Goal: Task Accomplishment & Management: Use online tool/utility

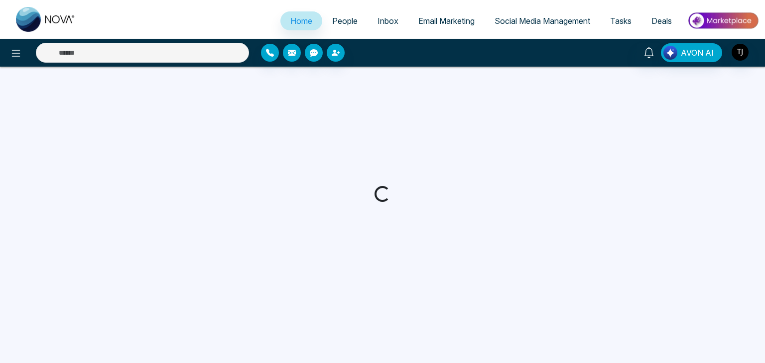
select select "*"
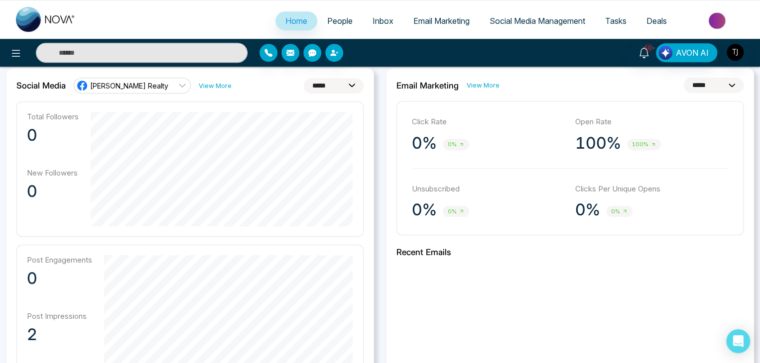
scroll to position [267, 0]
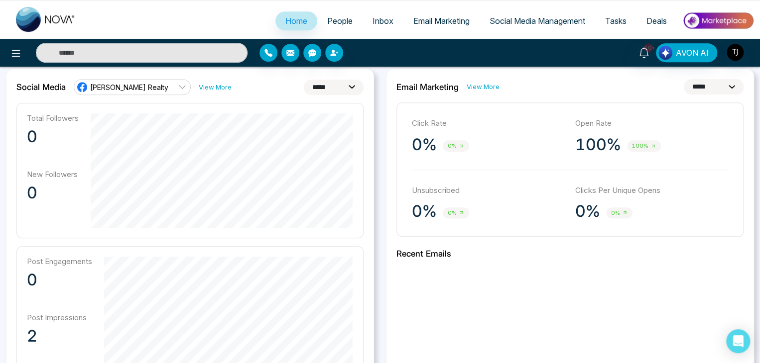
click at [159, 87] on link "[PERSON_NAME] Realty" at bounding box center [132, 87] width 117 height 16
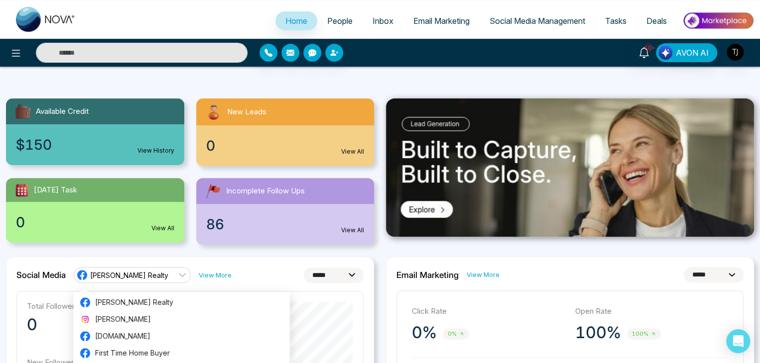
scroll to position [37, 0]
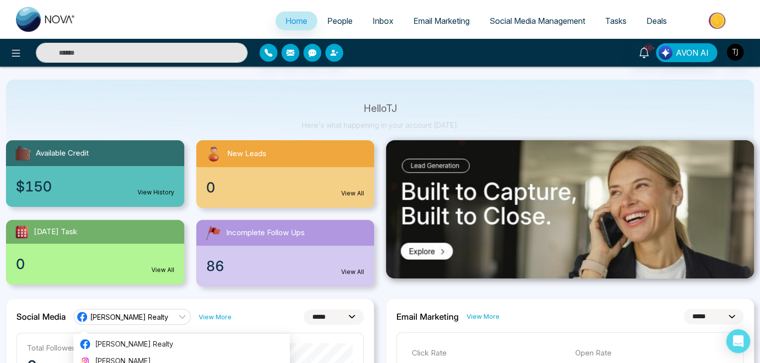
click at [266, 315] on div "**********" at bounding box center [189, 317] width 347 height 16
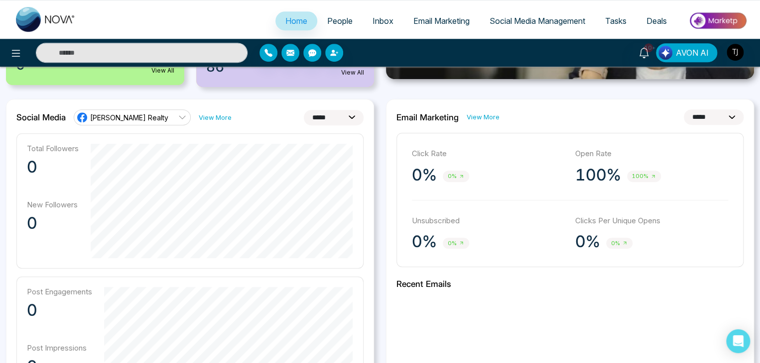
scroll to position [224, 0]
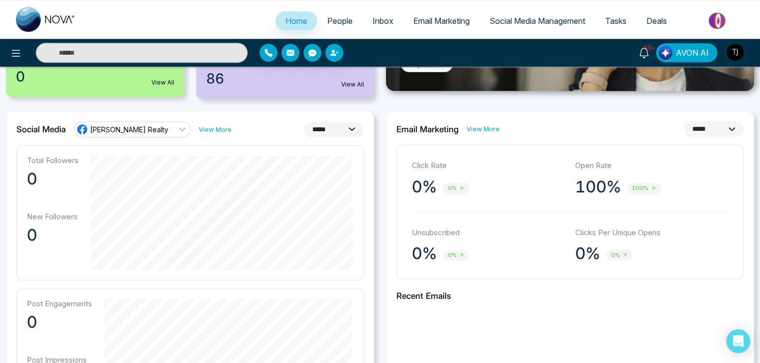
click at [151, 128] on span "[PERSON_NAME] Realty" at bounding box center [129, 129] width 78 height 9
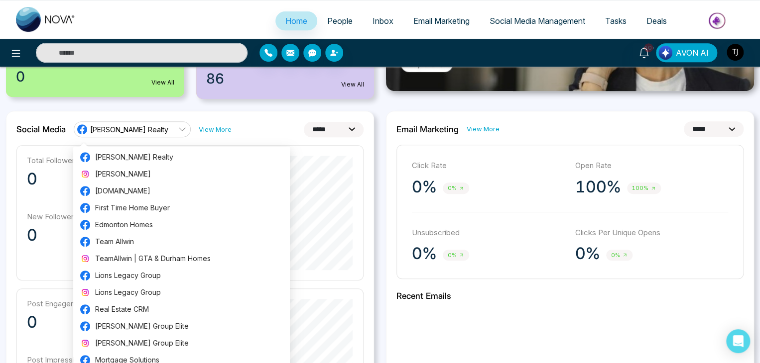
click at [255, 126] on div "**********" at bounding box center [189, 129] width 347 height 16
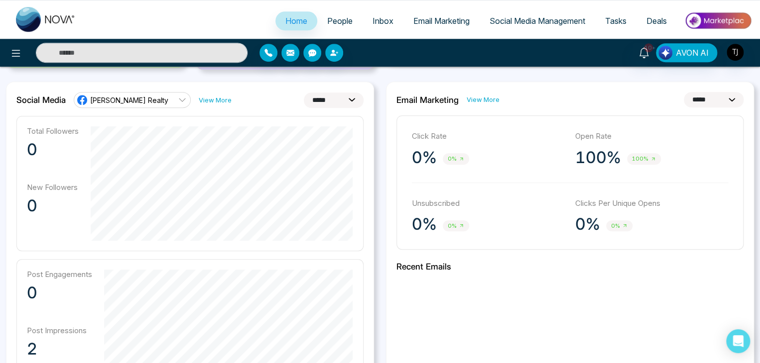
scroll to position [254, 0]
click at [151, 101] on span "[PERSON_NAME] Realty" at bounding box center [129, 99] width 78 height 9
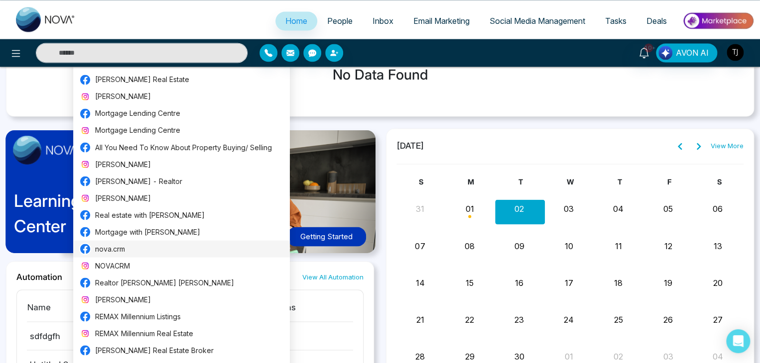
click at [161, 245] on span "nova.crm" at bounding box center [189, 248] width 189 height 11
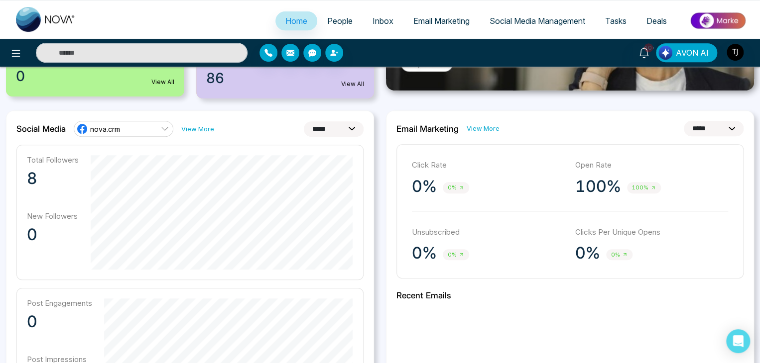
scroll to position [250, 0]
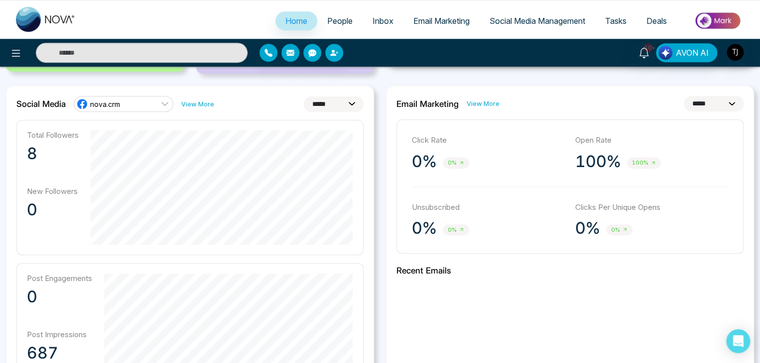
click at [339, 105] on select "**********" at bounding box center [334, 104] width 60 height 15
click at [333, 104] on select "**********" at bounding box center [334, 104] width 60 height 15
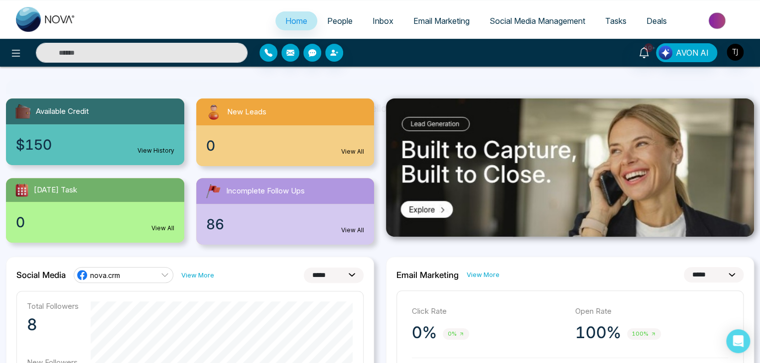
scroll to position [78, 0]
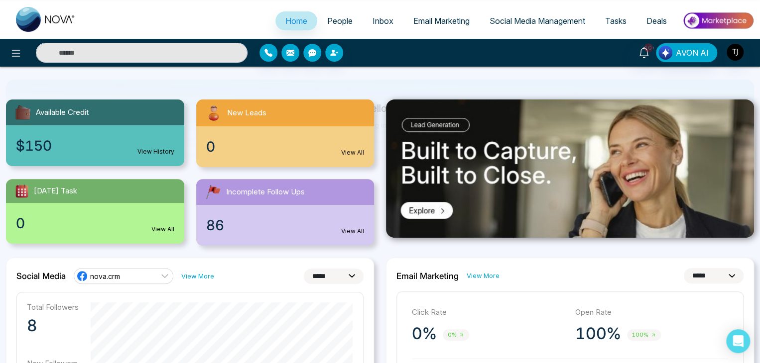
click at [352, 278] on select "**********" at bounding box center [334, 276] width 60 height 15
click at [304, 269] on select "**********" at bounding box center [334, 276] width 60 height 15
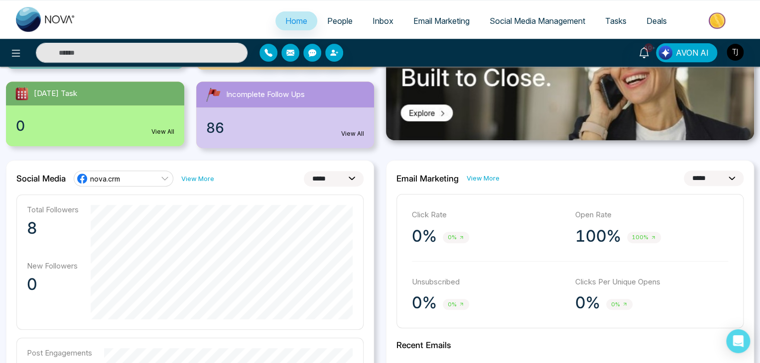
scroll to position [174, 0]
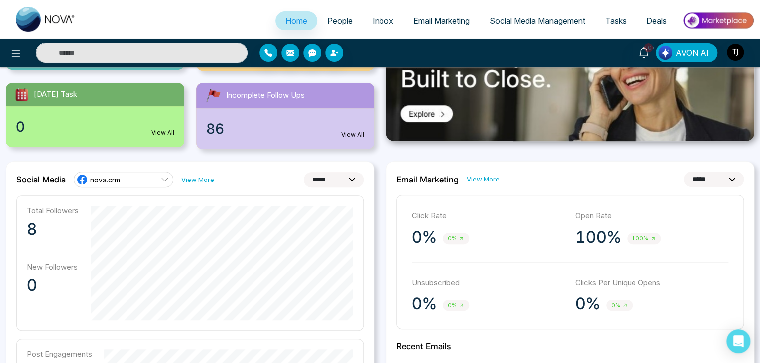
click at [327, 175] on select "**********" at bounding box center [334, 179] width 60 height 15
click at [304, 172] on select "**********" at bounding box center [334, 179] width 60 height 15
click at [162, 177] on icon at bounding box center [165, 180] width 8 height 8
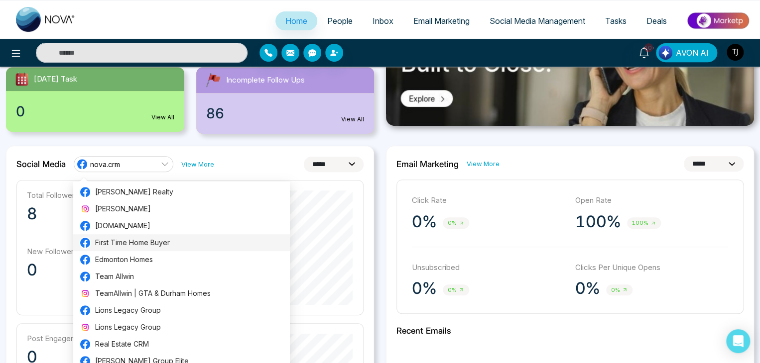
scroll to position [181, 0]
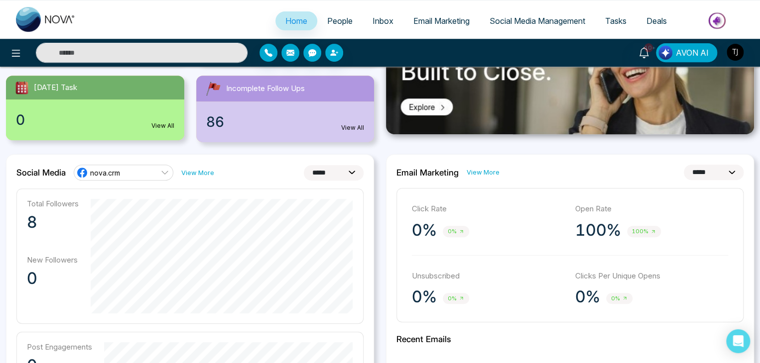
click at [257, 174] on div "**********" at bounding box center [189, 173] width 347 height 16
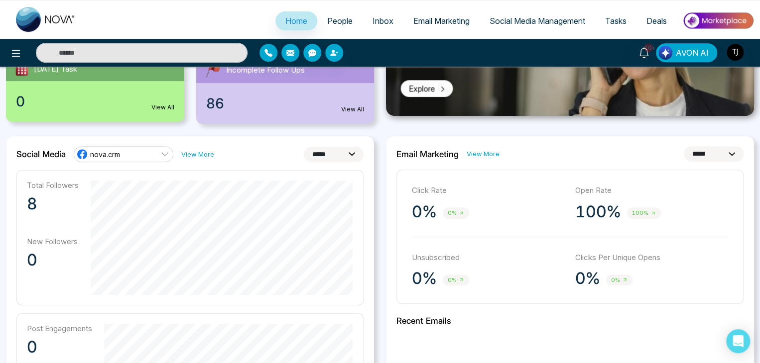
scroll to position [199, 0]
click at [334, 156] on select "**********" at bounding box center [334, 154] width 60 height 15
select select "*"
click at [304, 147] on select "**********" at bounding box center [334, 154] width 60 height 15
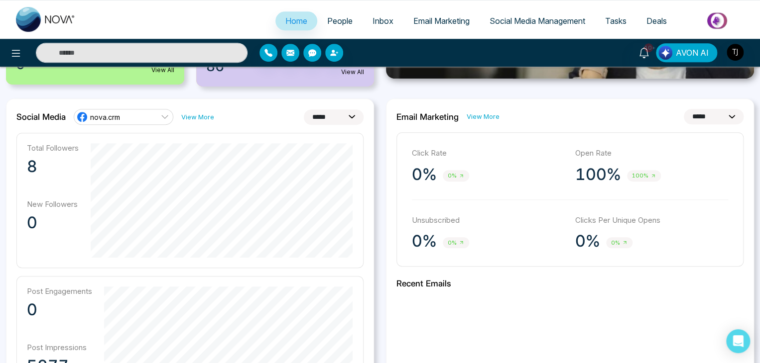
scroll to position [238, 0]
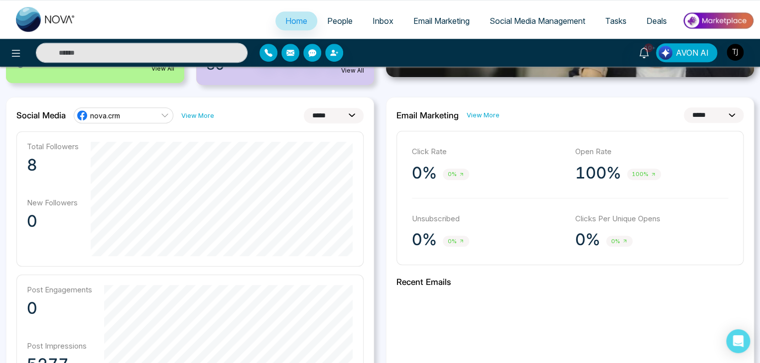
click at [723, 108] on select "**********" at bounding box center [713, 115] width 60 height 15
click at [683, 108] on select "**********" at bounding box center [713, 115] width 60 height 15
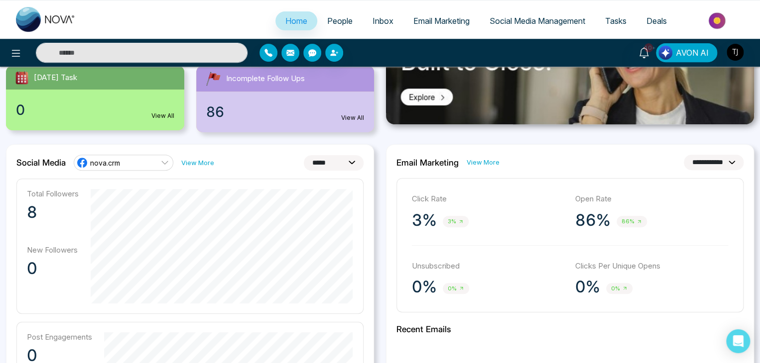
scroll to position [189, 0]
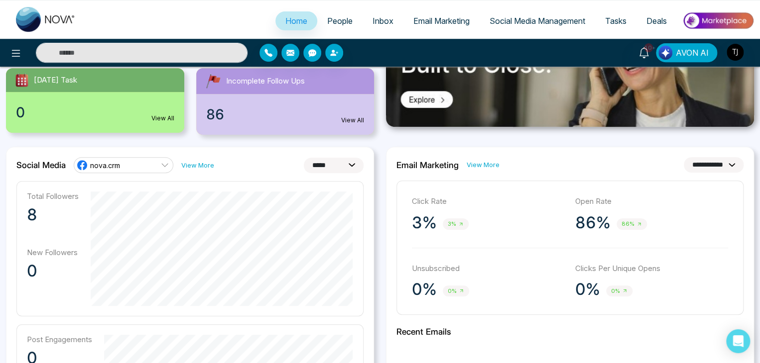
click at [715, 164] on select "**********" at bounding box center [713, 164] width 60 height 15
select select "*"
click at [683, 157] on select "**********" at bounding box center [713, 164] width 60 height 15
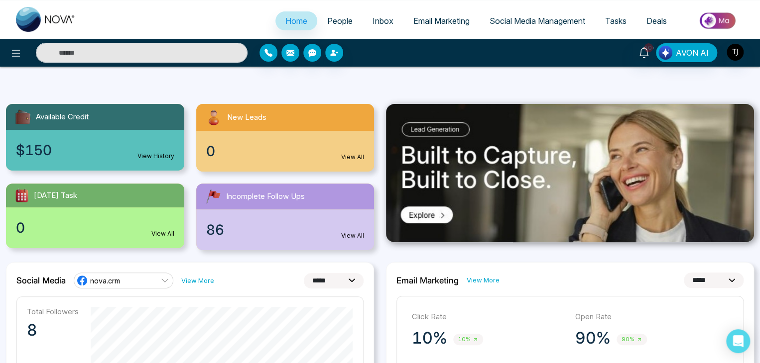
scroll to position [0, 0]
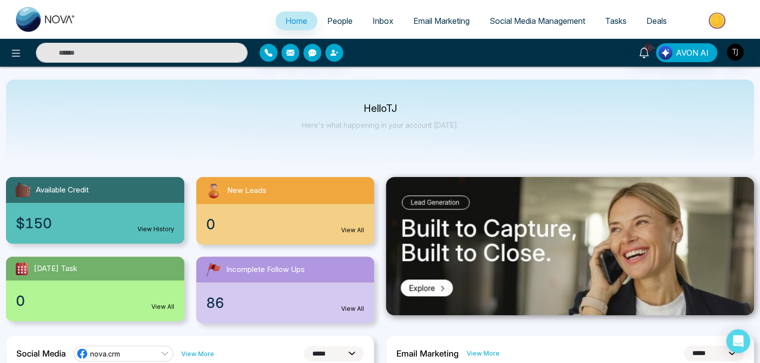
click at [438, 26] on link "Email Marketing" at bounding box center [441, 20] width 76 height 19
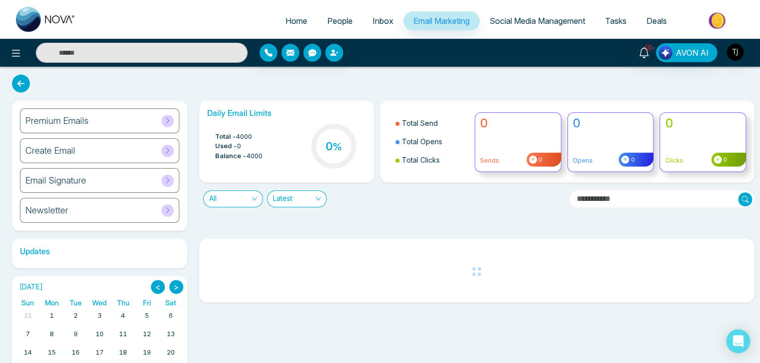
click at [119, 118] on div "Premium Emails" at bounding box center [99, 121] width 159 height 25
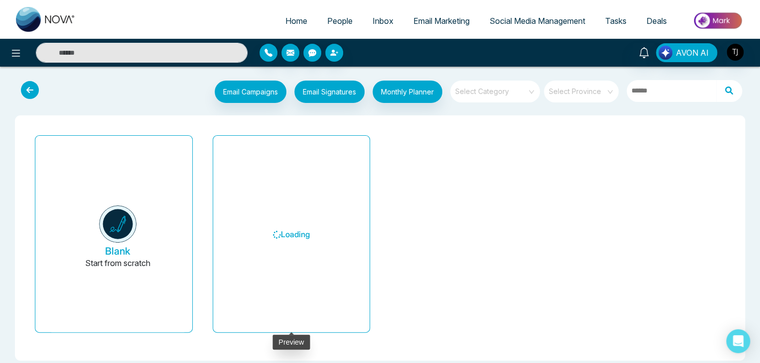
click at [327, 221] on h6 "Loading" at bounding box center [291, 235] width 133 height 182
click at [345, 225] on h6 "Loading" at bounding box center [291, 235] width 133 height 182
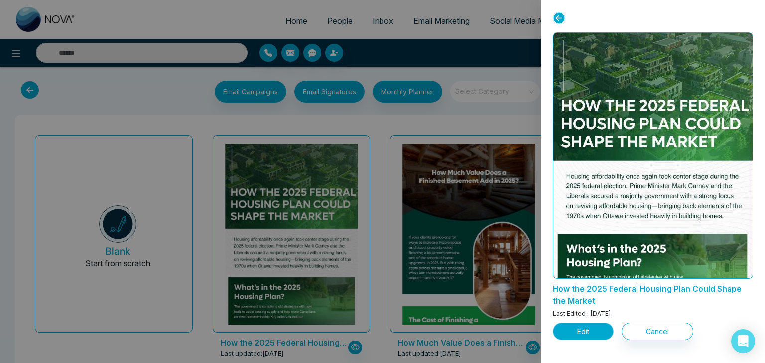
click at [579, 329] on button "Edit" at bounding box center [583, 331] width 61 height 17
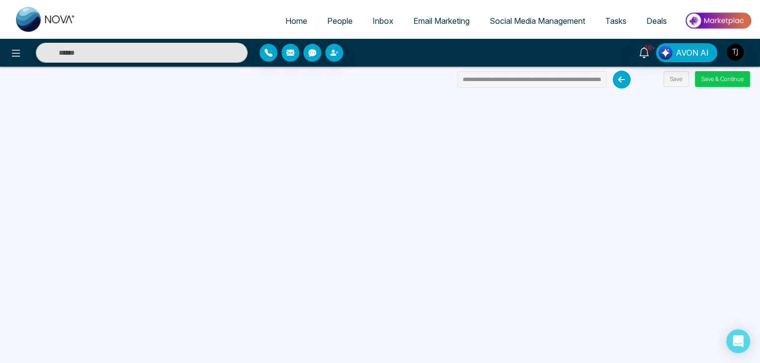
click at [722, 82] on button "Save & Continue" at bounding box center [721, 79] width 55 height 16
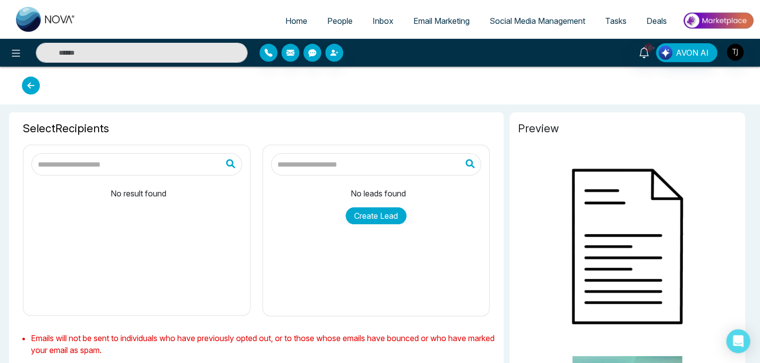
type input "**********"
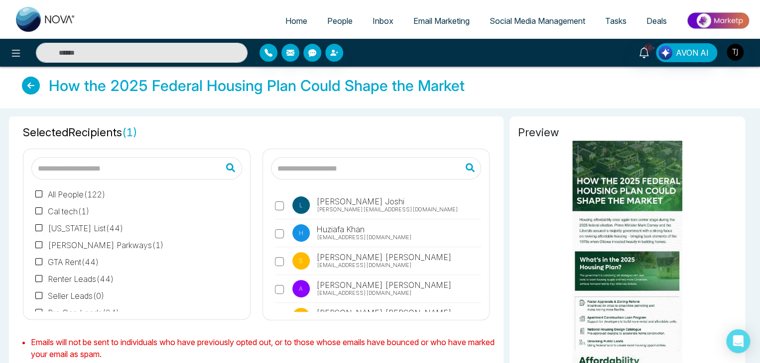
click at [365, 166] on input "text" at bounding box center [376, 168] width 211 height 22
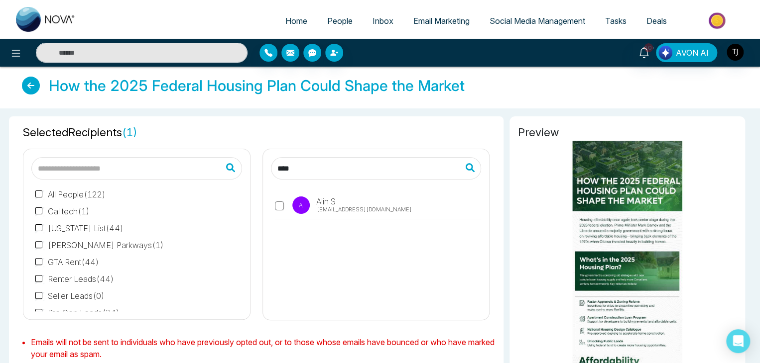
type input "****"
click at [359, 206] on span "[EMAIL_ADDRESS][DOMAIN_NAME]" at bounding box center [364, 210] width 95 height 8
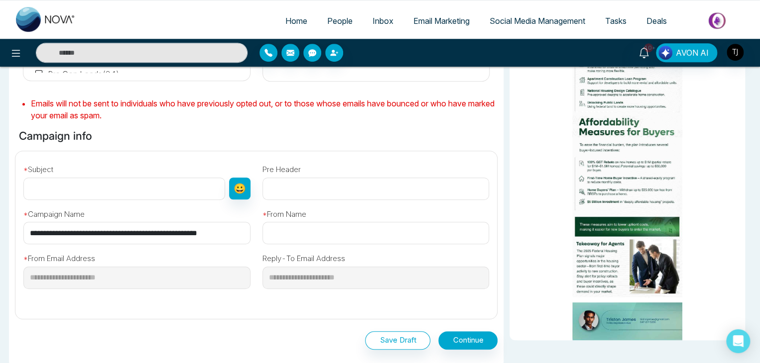
scroll to position [232, 0]
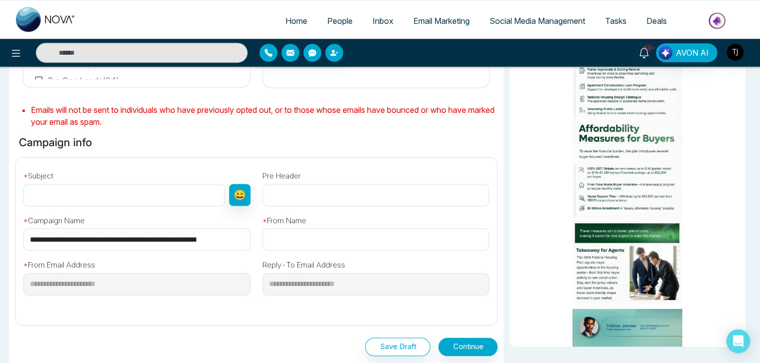
click at [182, 247] on input "**********" at bounding box center [136, 239] width 227 height 22
click at [175, 190] on input "text" at bounding box center [124, 195] width 202 height 22
paste input "**********"
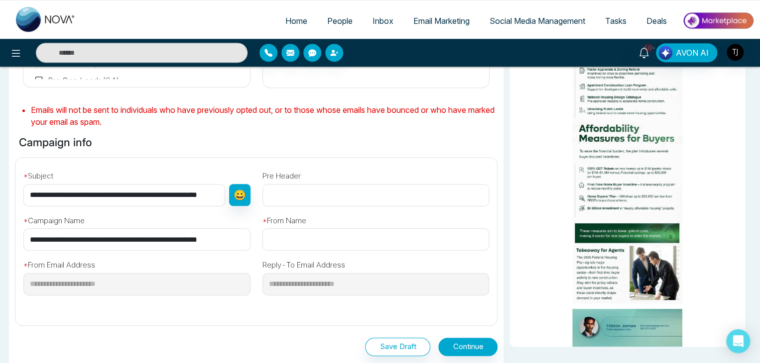
scroll to position [0, 23]
type input "**********"
paste input "**********"
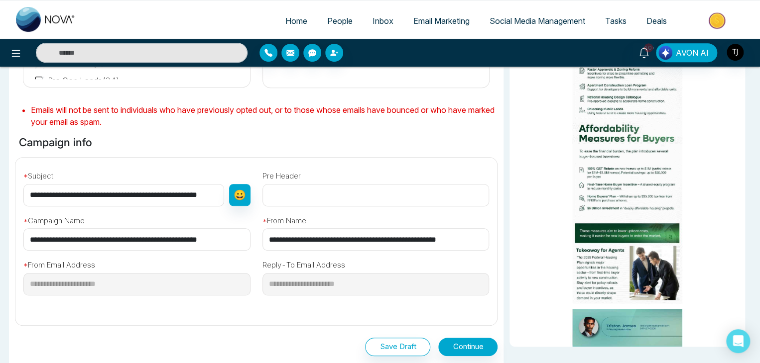
click at [320, 236] on input "**********" at bounding box center [375, 239] width 227 height 22
type input "**********"
click at [465, 350] on button "Continue" at bounding box center [467, 347] width 59 height 18
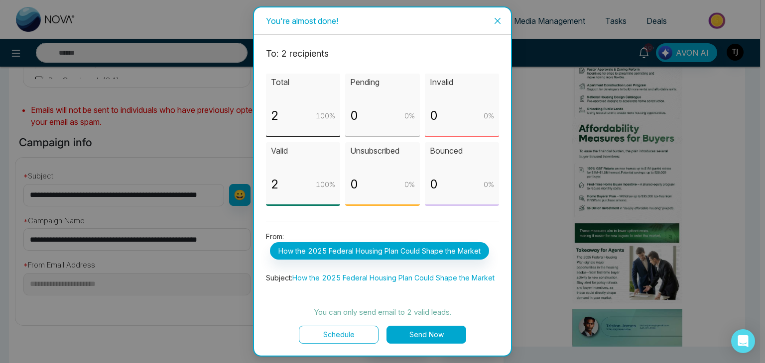
click at [448, 338] on button "Send Now" at bounding box center [426, 335] width 80 height 18
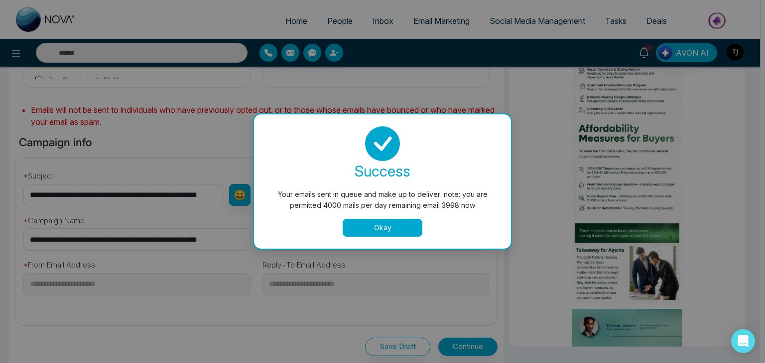
click at [379, 223] on button "Okay" at bounding box center [382, 228] width 80 height 18
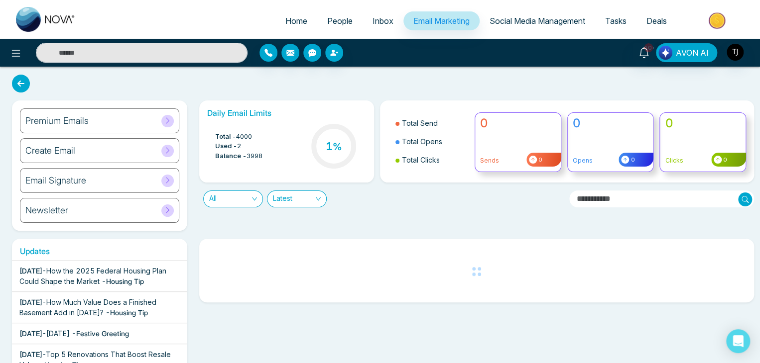
click at [299, 24] on span "Home" at bounding box center [296, 21] width 22 height 10
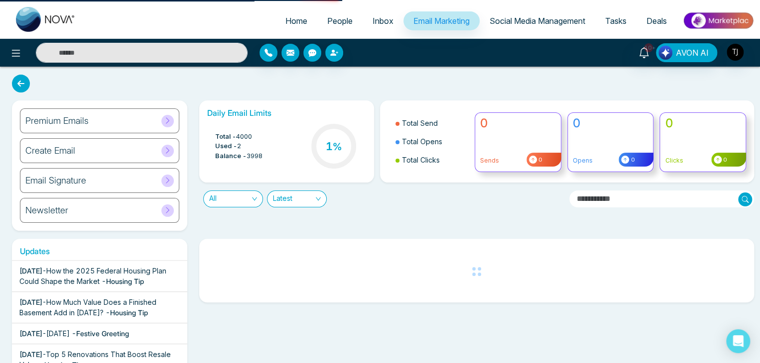
select select "*"
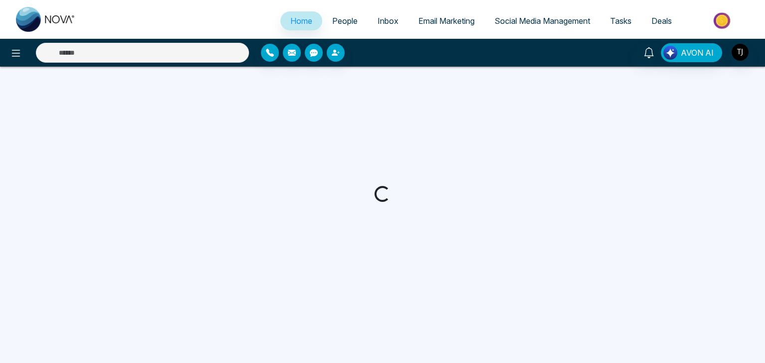
select select "*"
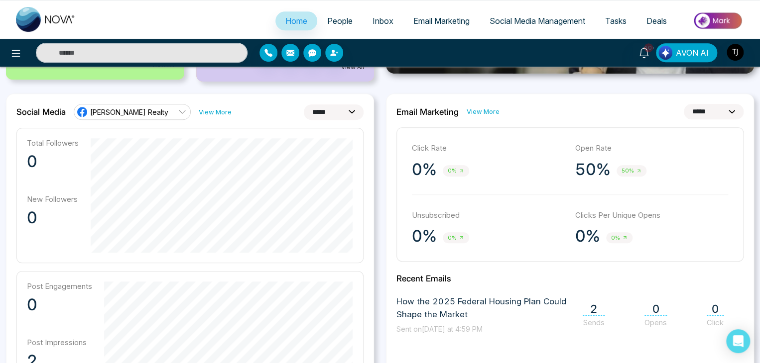
scroll to position [239, 0]
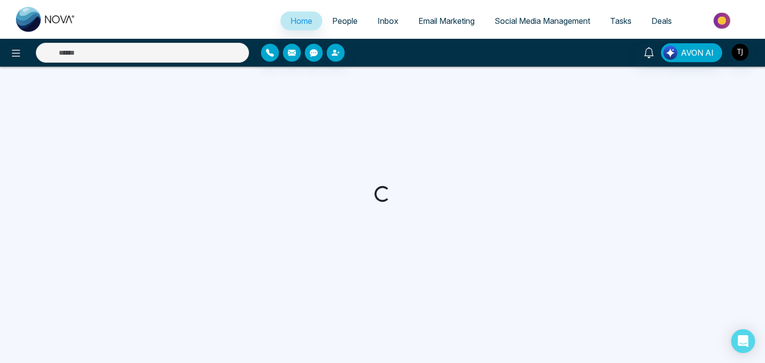
select select "*"
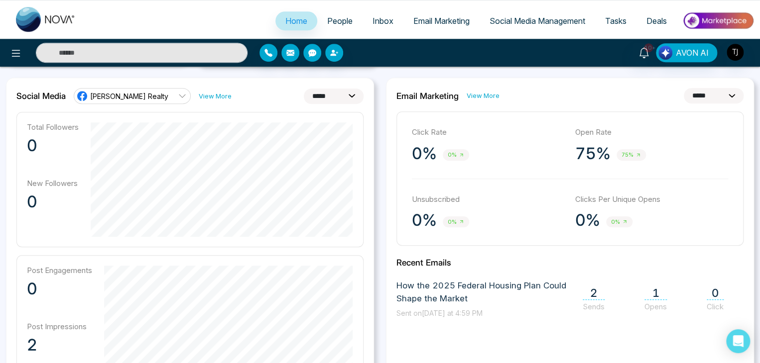
scroll to position [259, 0]
click at [731, 93] on select "**********" at bounding box center [713, 94] width 60 height 15
click at [665, 92] on div "**********" at bounding box center [569, 94] width 347 height 15
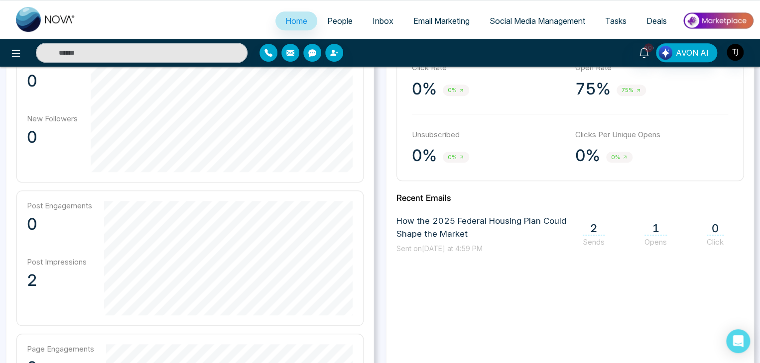
scroll to position [269, 0]
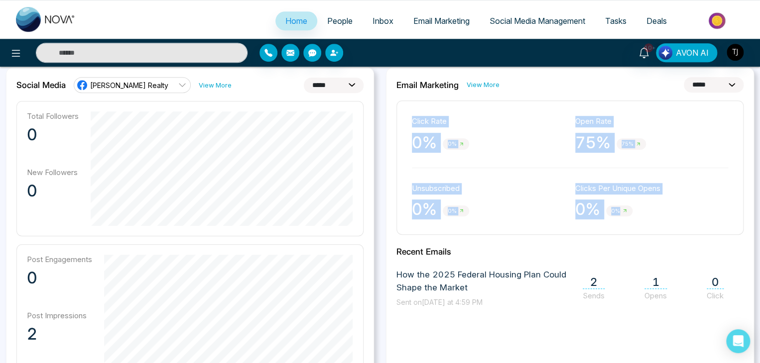
drag, startPoint x: 410, startPoint y: 118, endPoint x: 670, endPoint y: 196, distance: 272.0
click at [670, 196] on div "Click Rate 0% 0% Open Rate 75% 75% Unsubscribed 0% 0% Clicks Per Unique Opens 0…" at bounding box center [569, 168] width 347 height 134
click at [670, 196] on div "Clicks Per Unique Opens 0% 0%" at bounding box center [651, 201] width 153 height 37
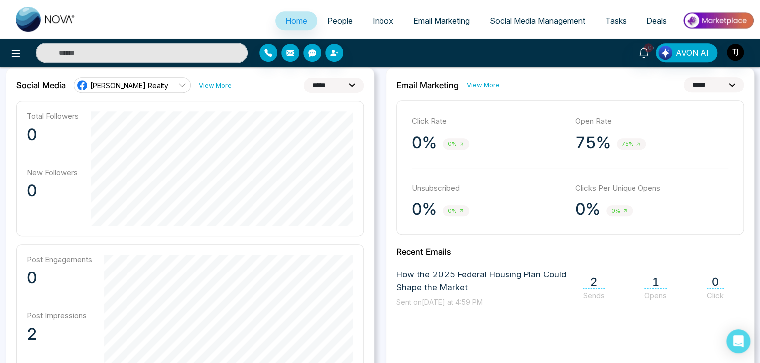
scroll to position [313, 0]
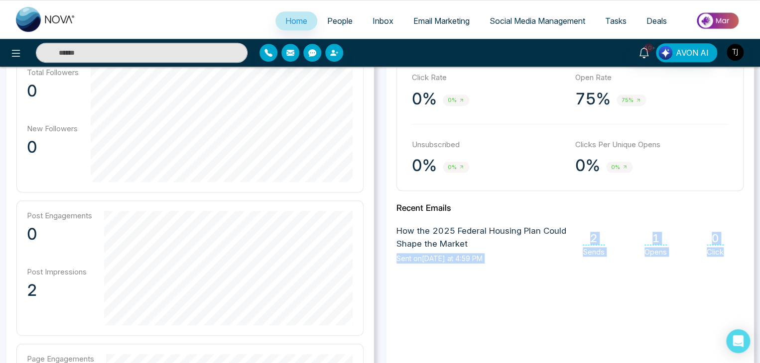
drag, startPoint x: 571, startPoint y: 245, endPoint x: 735, endPoint y: 258, distance: 164.3
click at [735, 258] on div "How the 2025 Federal Housing Plan Could Shape the Market Sent on [DATE] at 4:59…" at bounding box center [569, 244] width 347 height 39
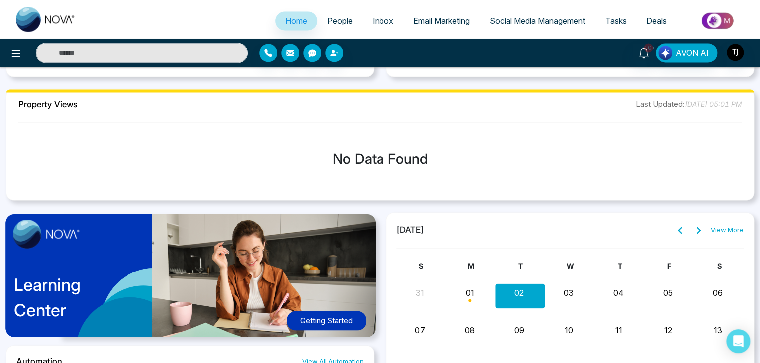
scroll to position [725, 0]
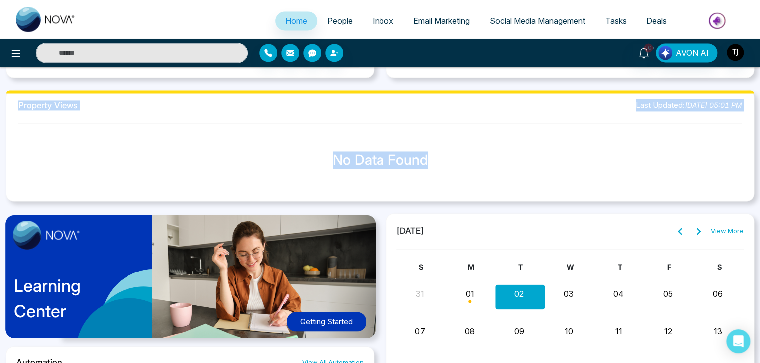
drag, startPoint x: 4, startPoint y: 96, endPoint x: 577, endPoint y: 148, distance: 575.2
click at [577, 148] on div "Property Views Last Updated: [DATE] 05:01 PM No Data Found" at bounding box center [380, 146] width 760 height 112
click at [577, 148] on div "No Data Found" at bounding box center [379, 160] width 731 height 65
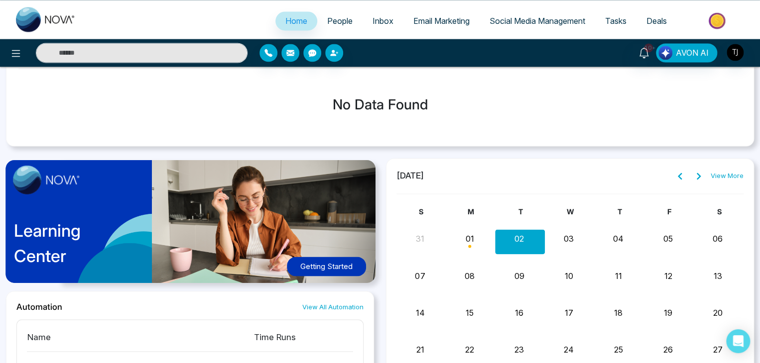
scroll to position [704, 0]
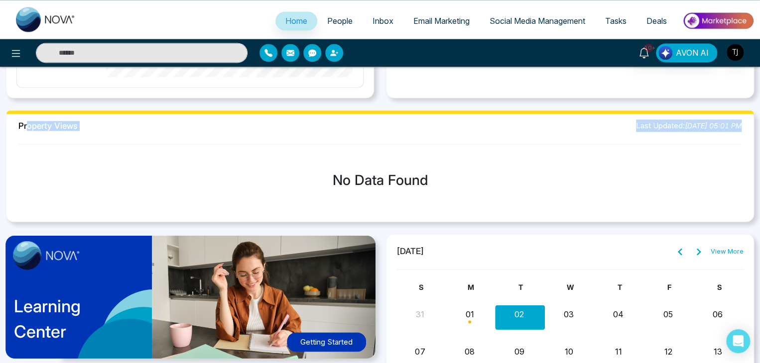
drag, startPoint x: 25, startPoint y: 126, endPoint x: 110, endPoint y: 133, distance: 84.9
click at [110, 133] on div "Property Views Last Updated: [DATE] 05:01 PM No Data Found" at bounding box center [380, 166] width 748 height 112
drag, startPoint x: 79, startPoint y: 125, endPoint x: 12, endPoint y: 128, distance: 66.7
click at [12, 128] on div "Property Views Last Updated: [DATE] 05:01 PM No Data Found" at bounding box center [380, 166] width 748 height 112
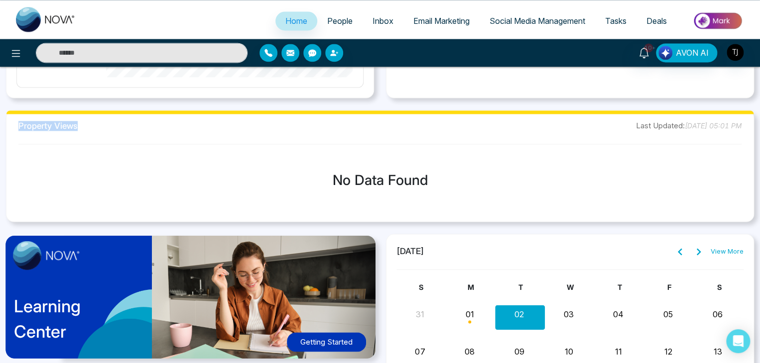
click at [49, 128] on h2 "Property Views" at bounding box center [47, 126] width 59 height 10
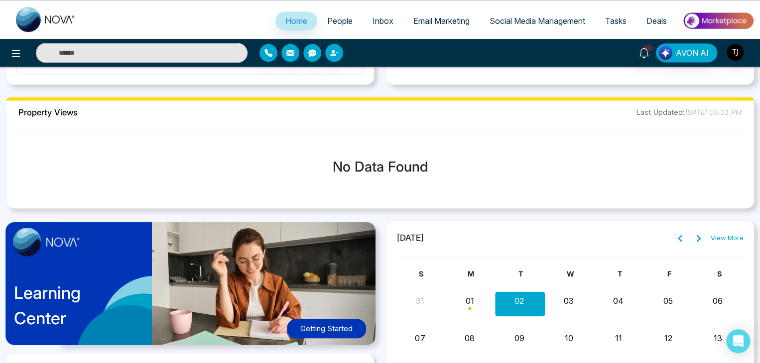
scroll to position [717, 0]
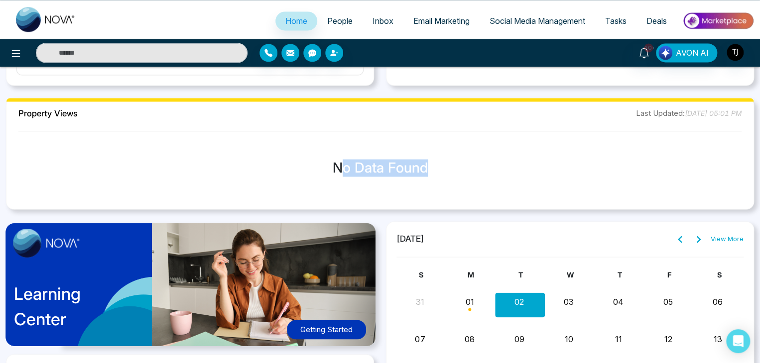
drag, startPoint x: 425, startPoint y: 174, endPoint x: 336, endPoint y: 169, distance: 88.2
click at [336, 169] on h3 "No Data Found" at bounding box center [379, 168] width 731 height 17
drag, startPoint x: 332, startPoint y: 168, endPoint x: 432, endPoint y: 170, distance: 100.1
click at [432, 170] on h3 "No Data Found" at bounding box center [379, 168] width 731 height 17
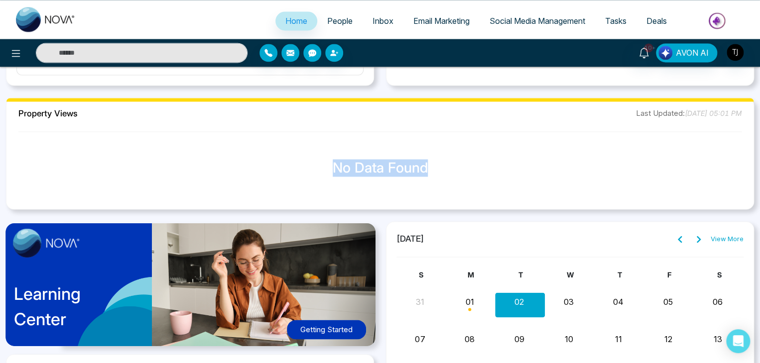
click at [432, 170] on h3 "No Data Found" at bounding box center [379, 168] width 731 height 17
drag, startPoint x: 432, startPoint y: 170, endPoint x: 329, endPoint y: 164, distance: 103.2
click at [329, 164] on h3 "No Data Found" at bounding box center [379, 168] width 731 height 17
drag, startPoint x: 332, startPoint y: 166, endPoint x: 438, endPoint y: 175, distance: 105.9
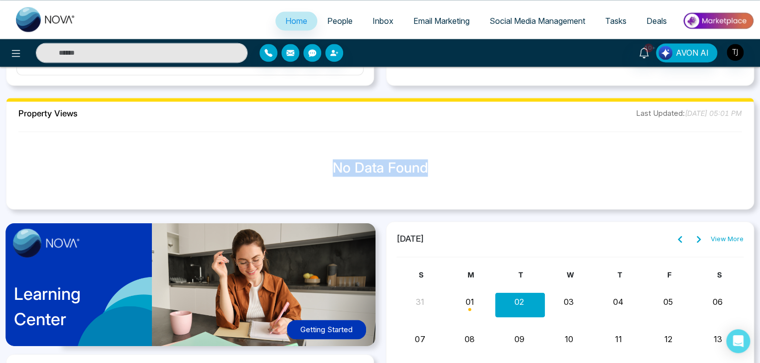
click at [438, 175] on div "No Data Found" at bounding box center [379, 168] width 731 height 65
drag, startPoint x: 426, startPoint y: 173, endPoint x: 334, endPoint y: 162, distance: 92.2
click at [334, 162] on h3 "No Data Found" at bounding box center [379, 168] width 731 height 17
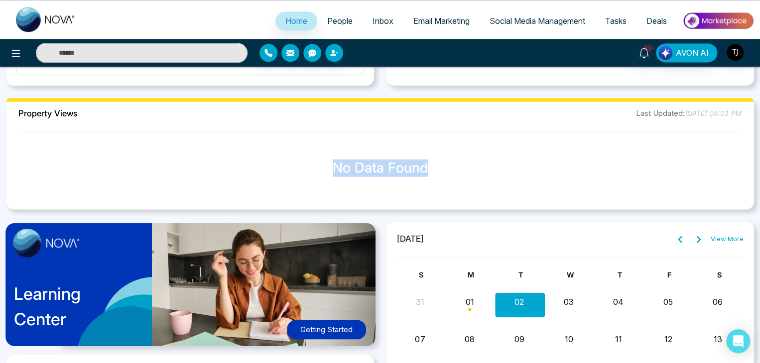
drag, startPoint x: 334, startPoint y: 162, endPoint x: 453, endPoint y: 165, distance: 119.0
click at [453, 165] on h3 "No Data Found" at bounding box center [379, 168] width 731 height 17
click at [430, 174] on h3 "No Data Found" at bounding box center [379, 168] width 731 height 17
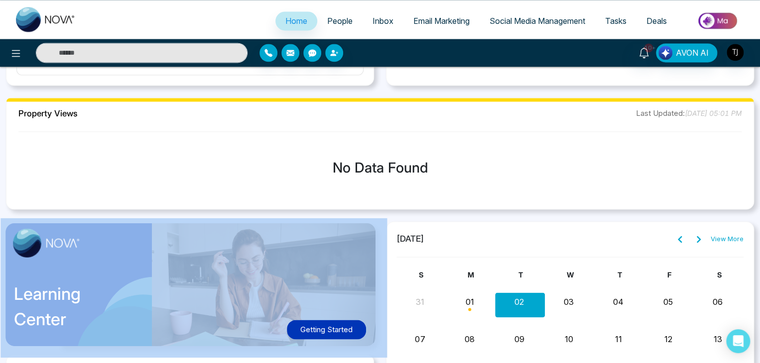
click at [430, 174] on h3 "No Data Found" at bounding box center [379, 168] width 731 height 17
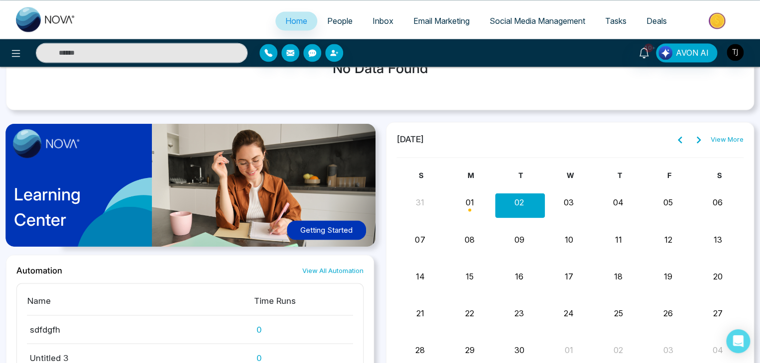
scroll to position [863, 0]
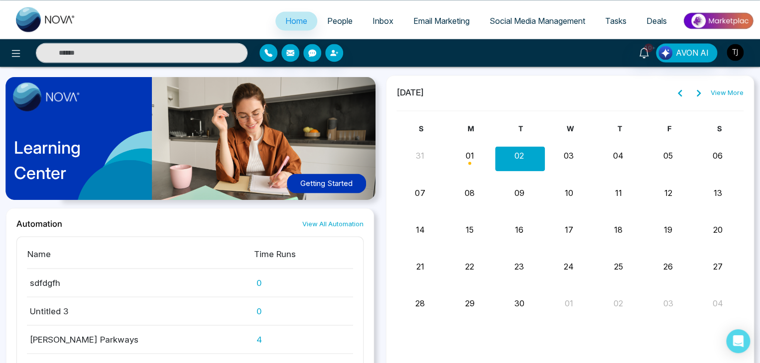
click at [350, 178] on button "Getting Started" at bounding box center [326, 183] width 79 height 19
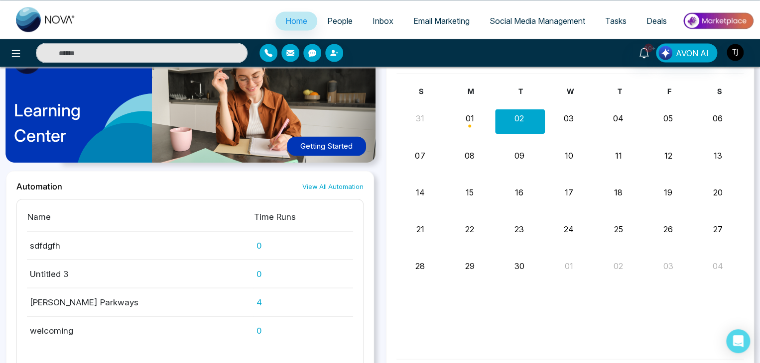
scroll to position [856, 0]
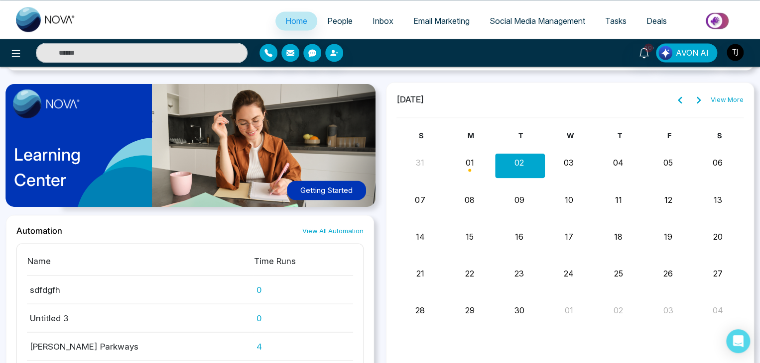
drag, startPoint x: 398, startPoint y: 96, endPoint x: 487, endPoint y: 103, distance: 88.9
click at [487, 103] on div "[DATE] View More" at bounding box center [569, 99] width 347 height 13
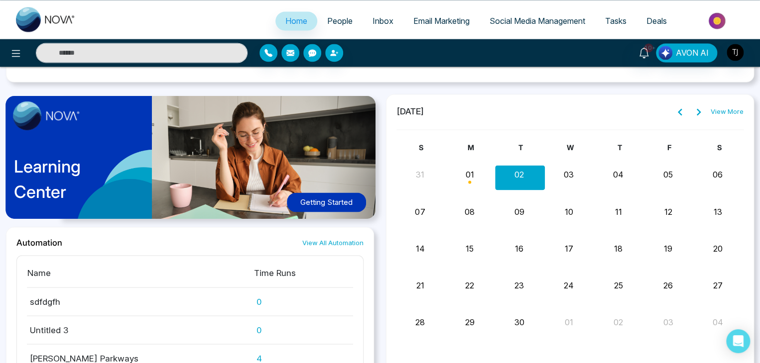
scroll to position [956, 0]
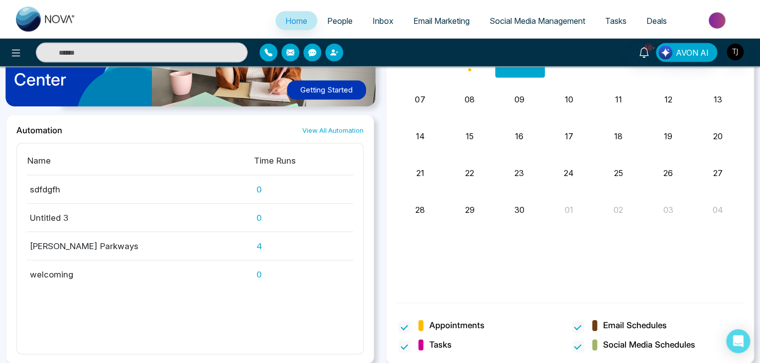
click at [620, 18] on span "Tasks" at bounding box center [615, 21] width 21 height 10
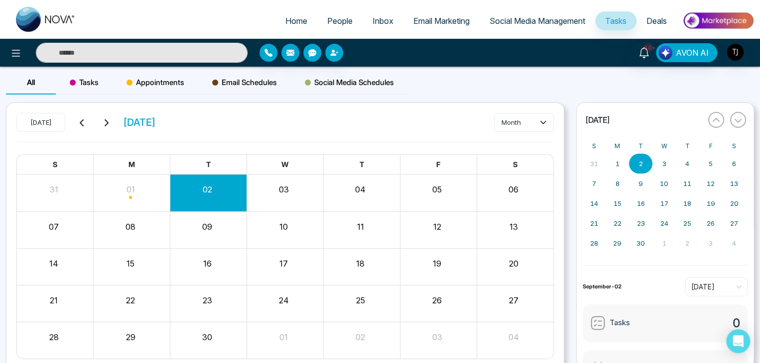
click at [287, 18] on span "Home" at bounding box center [296, 21] width 22 height 10
select select "*"
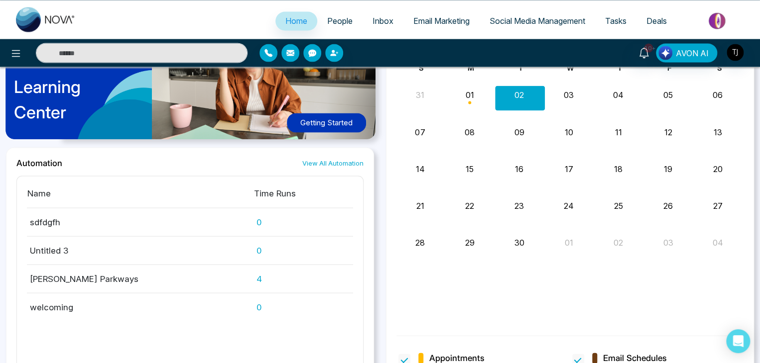
scroll to position [956, 0]
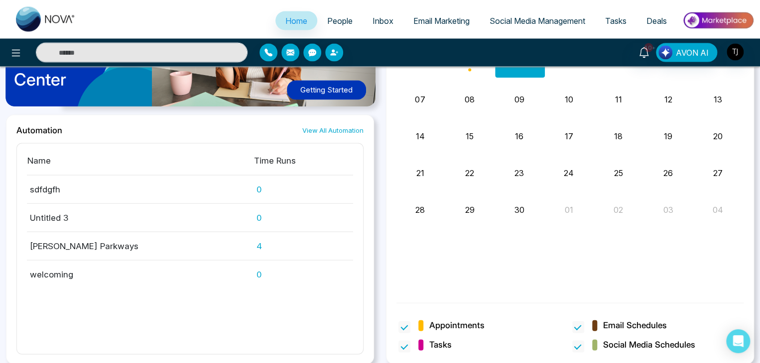
click at [60, 129] on h2 "Automation" at bounding box center [39, 130] width 46 height 10
click at [76, 133] on div "Automation View All Automation" at bounding box center [189, 130] width 347 height 10
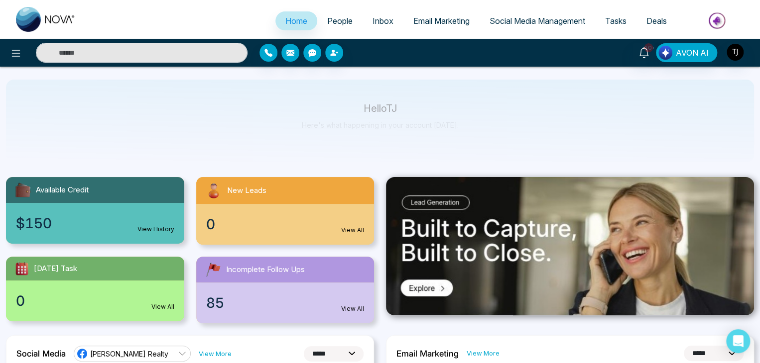
scroll to position [68, 0]
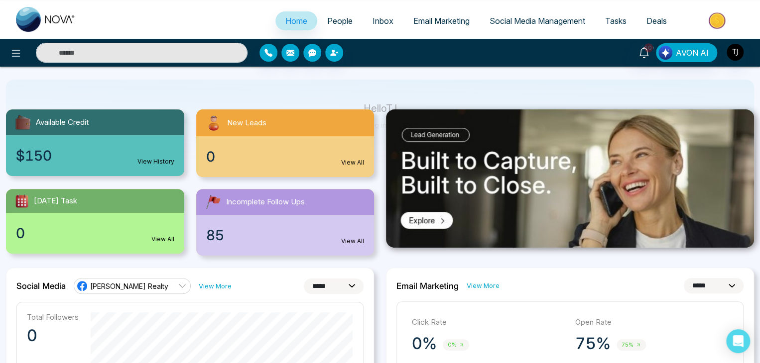
click at [439, 221] on img at bounding box center [570, 179] width 368 height 138
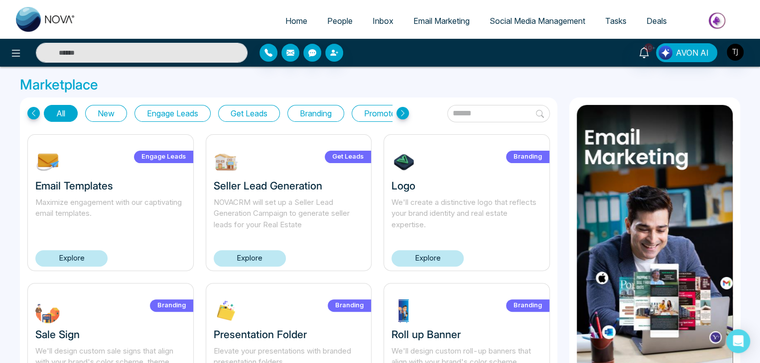
click at [289, 14] on link "Home" at bounding box center [296, 20] width 42 height 19
select select "*"
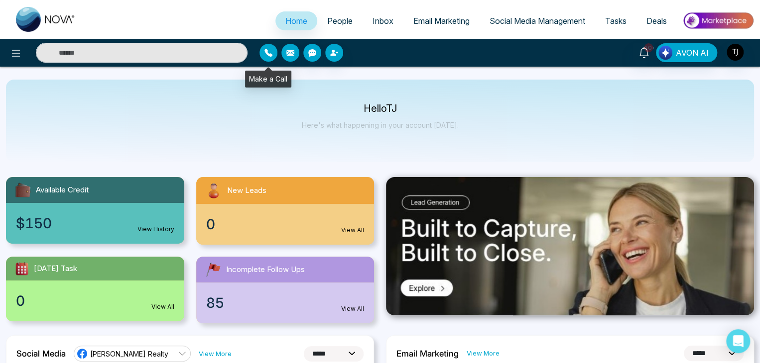
click at [269, 54] on icon "button" at bounding box center [268, 53] width 8 height 8
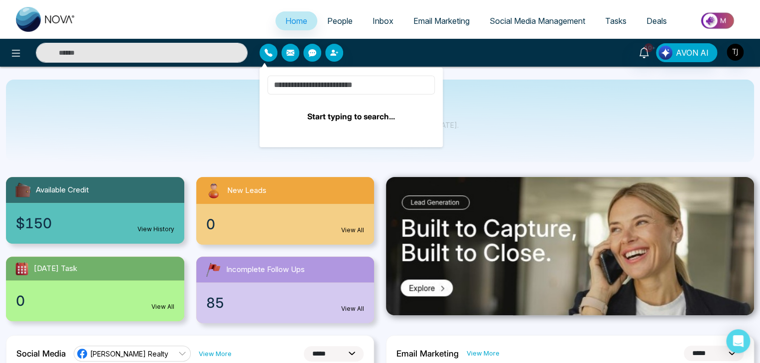
click at [309, 79] on input at bounding box center [350, 85] width 167 height 19
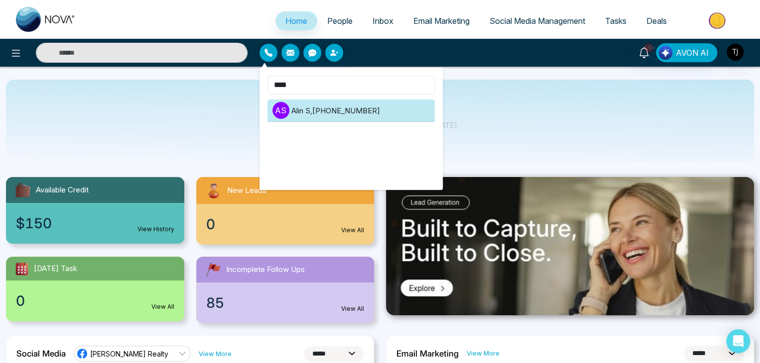
type input "****"
click at [350, 111] on li "A S [PERSON_NAME] , [PHONE_NUMBER]" at bounding box center [350, 111] width 167 height 22
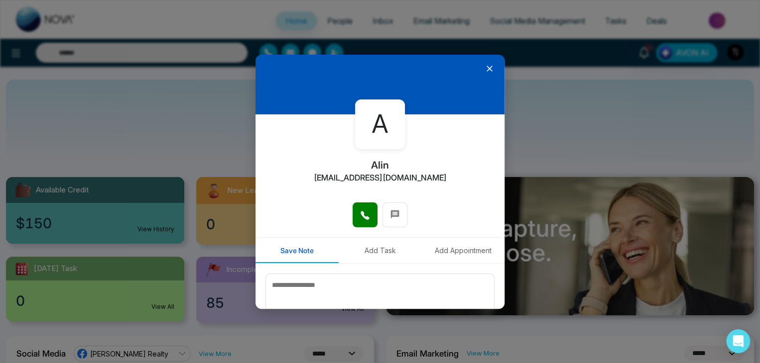
click at [484, 67] on icon at bounding box center [489, 69] width 10 height 10
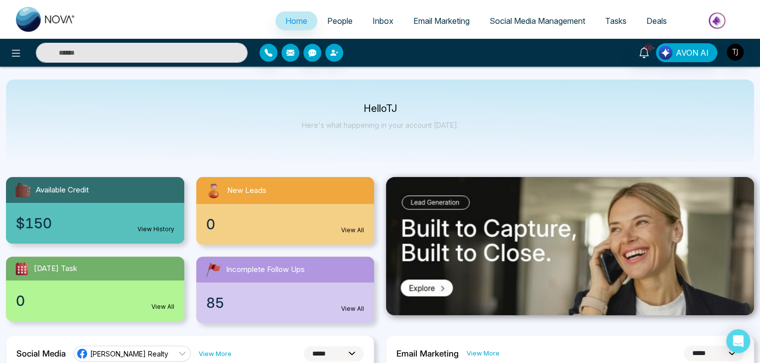
click at [285, 54] on button "button" at bounding box center [290, 53] width 18 height 18
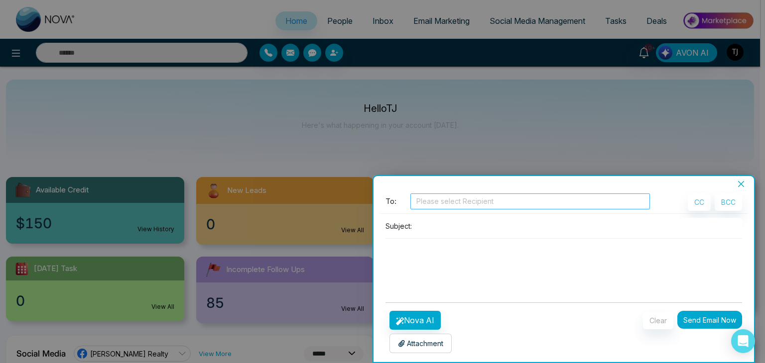
click at [487, 201] on div at bounding box center [530, 202] width 234 height 12
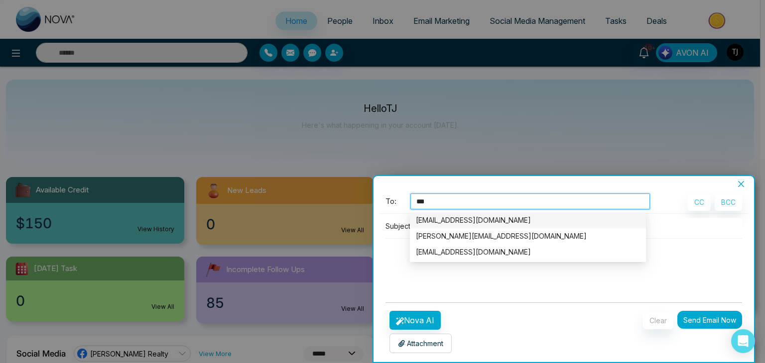
type input "****"
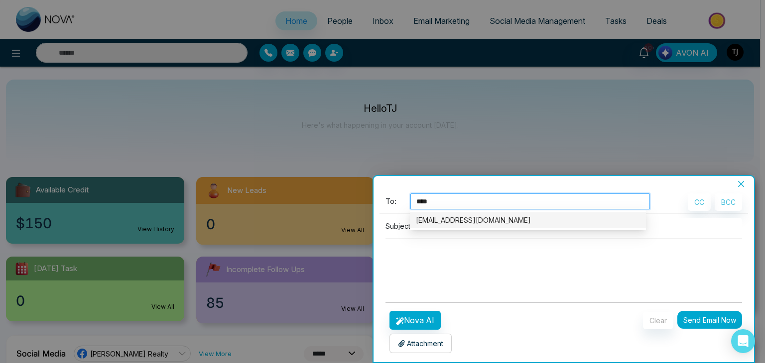
click at [483, 222] on div "[EMAIL_ADDRESS][DOMAIN_NAME]" at bounding box center [528, 220] width 224 height 11
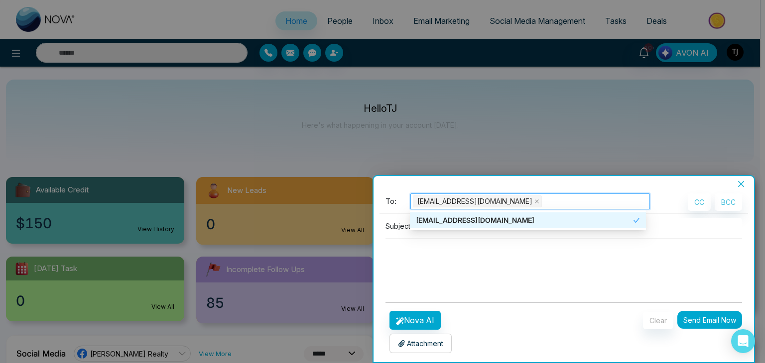
click at [465, 254] on textarea at bounding box center [563, 263] width 356 height 48
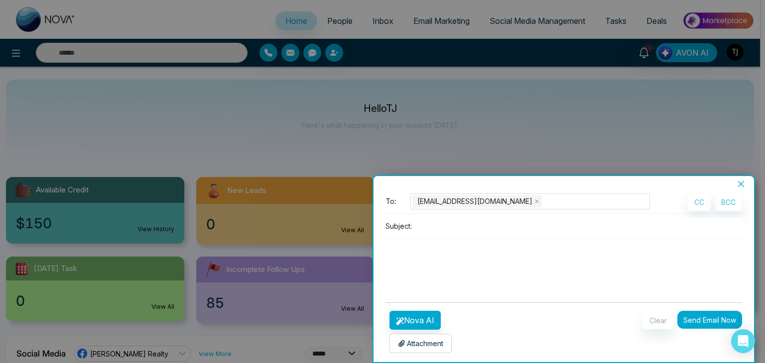
click at [475, 223] on input at bounding box center [579, 226] width 326 height 16
type input "****"
click at [483, 255] on textarea at bounding box center [563, 263] width 356 height 48
type textarea "**********"
click at [410, 320] on button "Nova AI" at bounding box center [414, 320] width 51 height 19
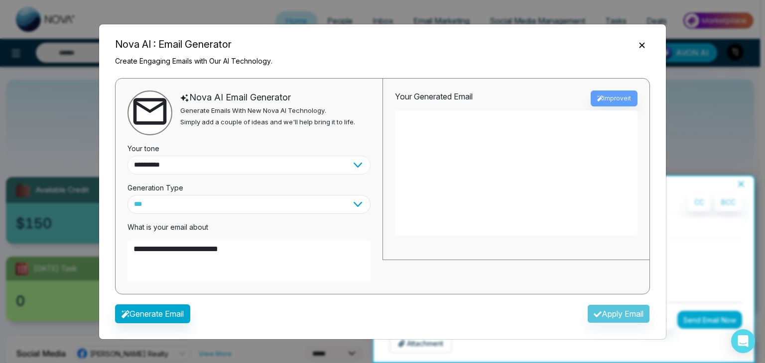
click at [325, 162] on select "**********" at bounding box center [248, 165] width 243 height 19
select select "*******"
click at [127, 156] on select "**********" at bounding box center [248, 165] width 243 height 19
click at [233, 206] on select "*** ***** ******* ******* ********" at bounding box center [248, 204] width 243 height 19
click at [217, 199] on select "*** ***** ******* ******* ********" at bounding box center [248, 204] width 243 height 19
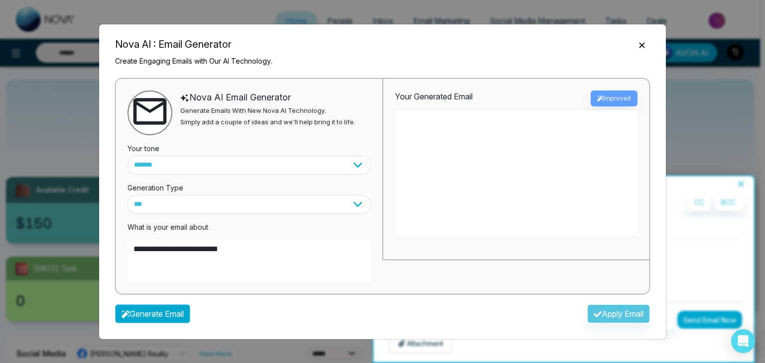
click at [162, 312] on button "Generate Email" at bounding box center [152, 314] width 75 height 19
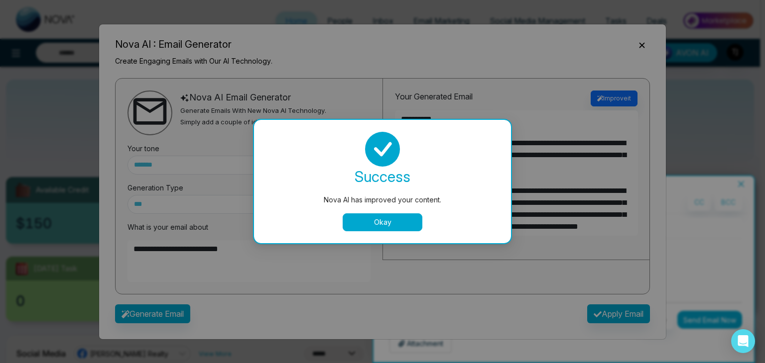
click at [392, 225] on button "Okay" at bounding box center [382, 223] width 80 height 18
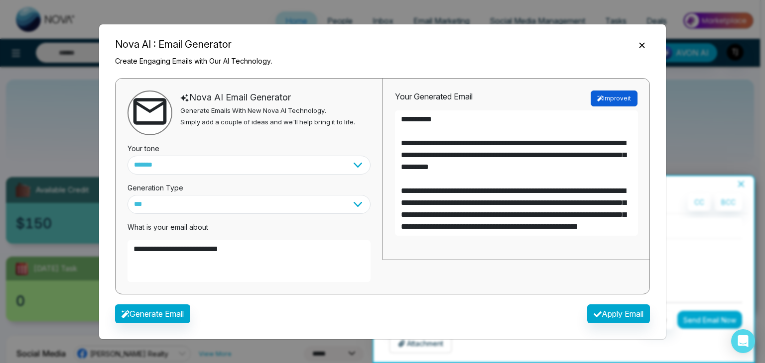
click at [621, 97] on button "Improve it" at bounding box center [613, 99] width 47 height 16
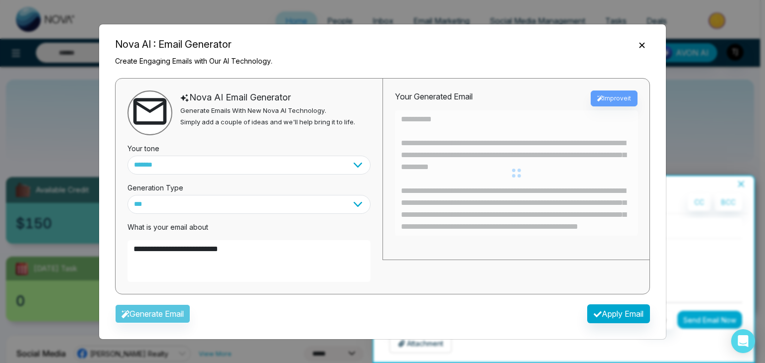
type textarea "**********"
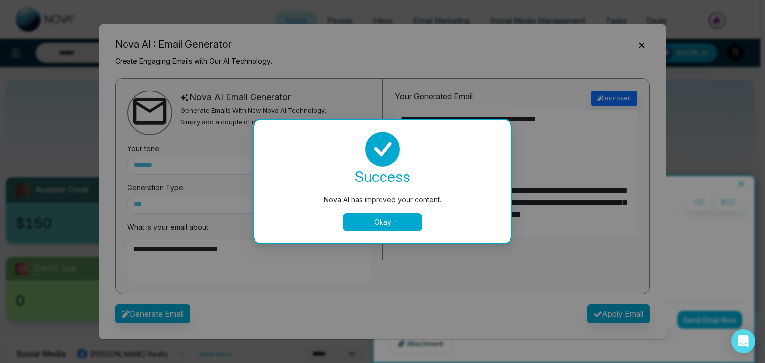
click at [382, 222] on button "Okay" at bounding box center [382, 223] width 80 height 18
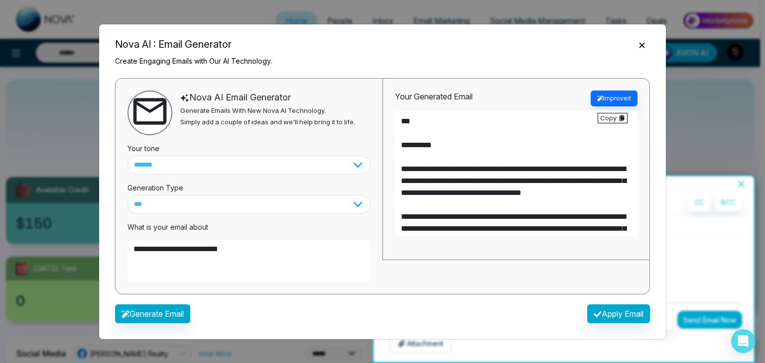
scroll to position [19, 0]
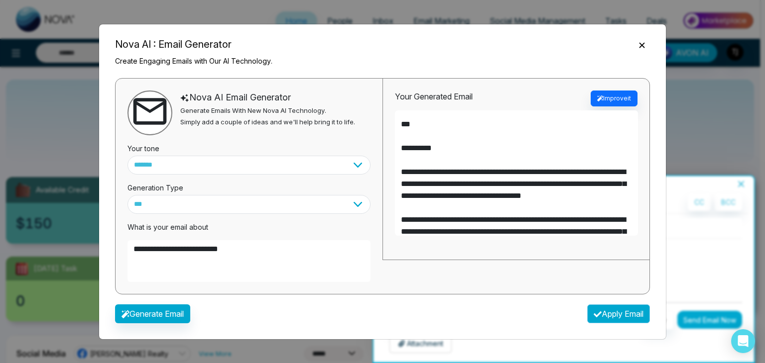
click at [627, 313] on button "Apply Email" at bounding box center [618, 314] width 63 height 19
type textarea "**********"
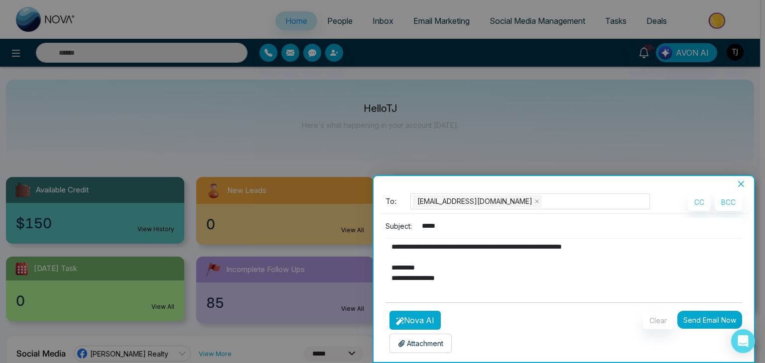
scroll to position [0, 0]
click at [738, 182] on icon "close" at bounding box center [741, 184] width 8 height 8
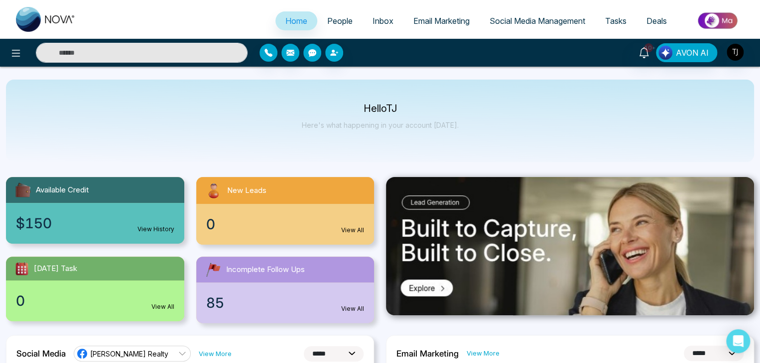
click at [308, 54] on icon "button" at bounding box center [312, 52] width 8 height 7
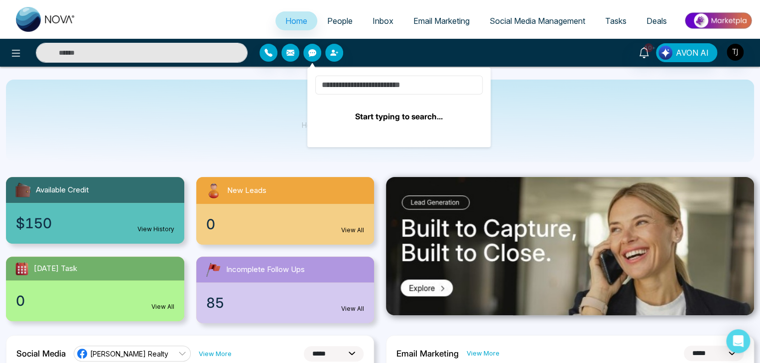
click at [370, 92] on input at bounding box center [398, 85] width 167 height 19
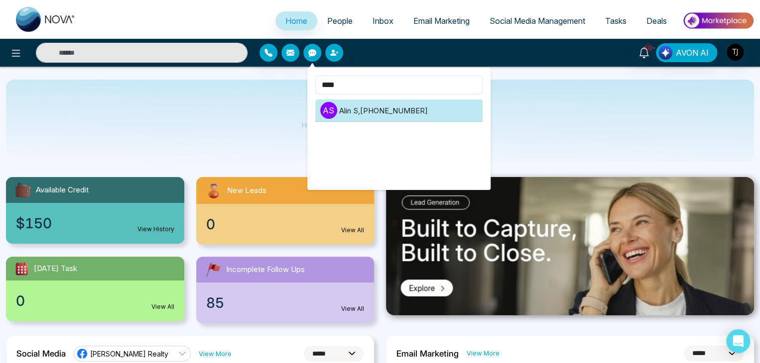
type input "****"
click at [385, 107] on li "A S [PERSON_NAME] , [PHONE_NUMBER]" at bounding box center [398, 111] width 167 height 22
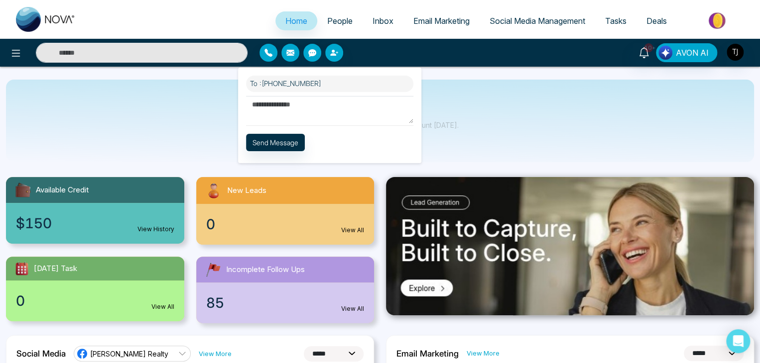
click at [350, 109] on textarea at bounding box center [329, 109] width 167 height 27
type textarea "**********"
click at [292, 144] on button "Send Message" at bounding box center [275, 141] width 59 height 17
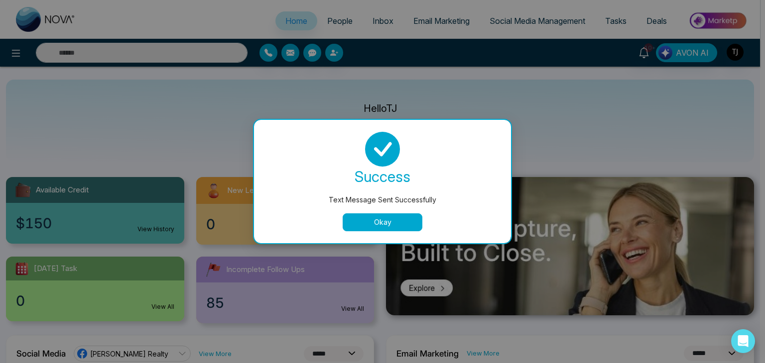
click at [384, 216] on button "Okay" at bounding box center [382, 223] width 80 height 18
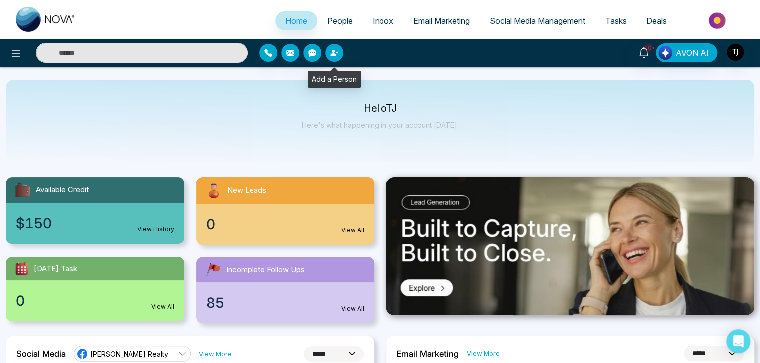
click at [336, 54] on icon "button" at bounding box center [334, 53] width 8 height 8
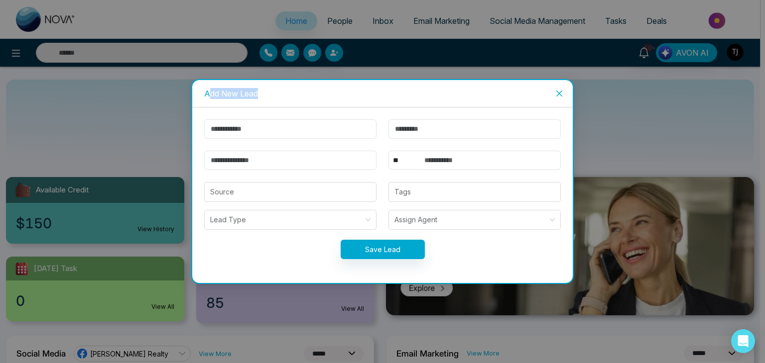
drag, startPoint x: 258, startPoint y: 92, endPoint x: 211, endPoint y: 92, distance: 47.3
click at [211, 92] on div "Add New Lead" at bounding box center [382, 93] width 356 height 11
click at [205, 93] on div "Add New Lead" at bounding box center [382, 93] width 356 height 11
click at [272, 127] on input "text" at bounding box center [290, 128] width 172 height 19
click at [262, 164] on input "email" at bounding box center [290, 160] width 172 height 19
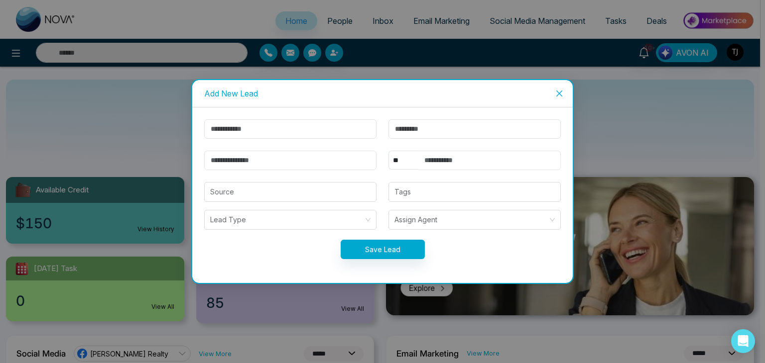
click at [463, 159] on input "text" at bounding box center [489, 160] width 142 height 19
click at [348, 193] on input "search" at bounding box center [290, 192] width 160 height 19
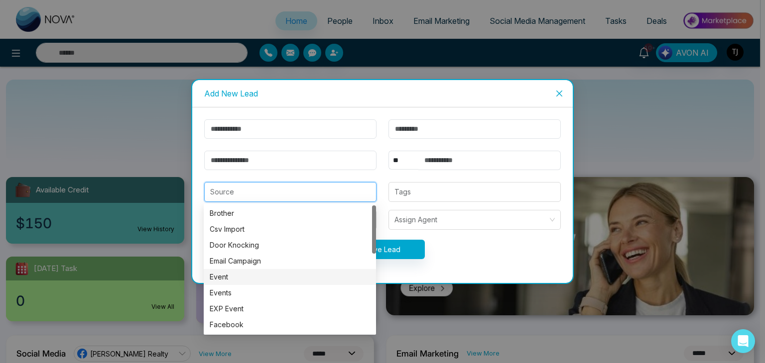
click at [294, 280] on div "Event" at bounding box center [290, 277] width 160 height 11
type input "*****"
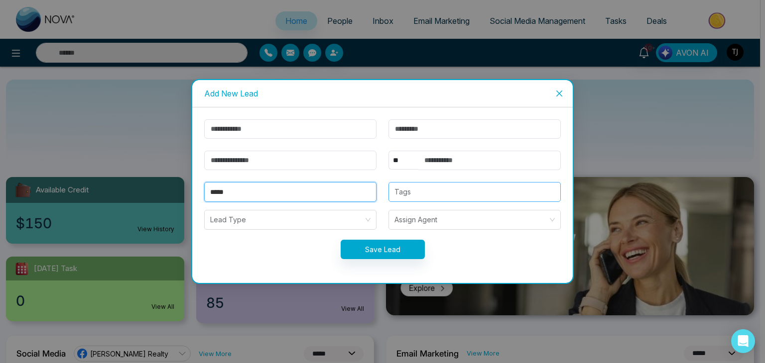
click at [452, 193] on div at bounding box center [474, 192] width 166 height 12
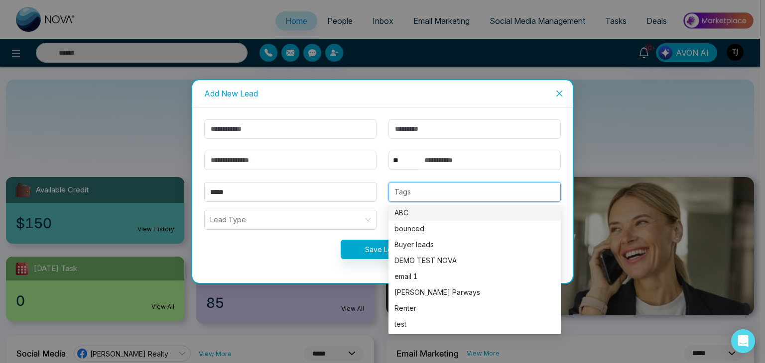
click at [539, 175] on form "** **** *** *** *** **** *** ***** Tags Lead Type Assign Agent Save Lead" at bounding box center [382, 195] width 368 height 152
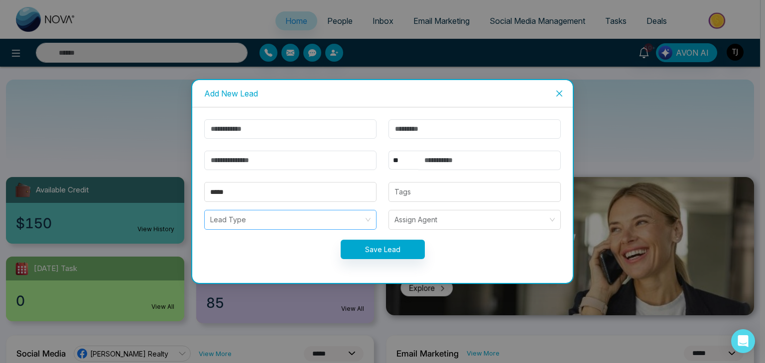
click at [325, 219] on input "search" at bounding box center [286, 220] width 153 height 19
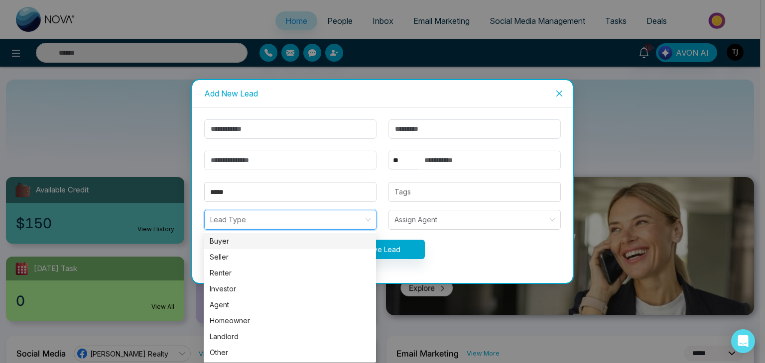
click at [353, 216] on input "search" at bounding box center [286, 220] width 153 height 19
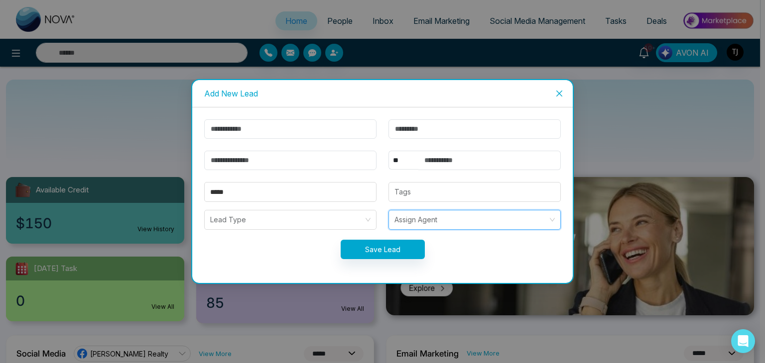
click at [449, 221] on input "search" at bounding box center [470, 220] width 153 height 19
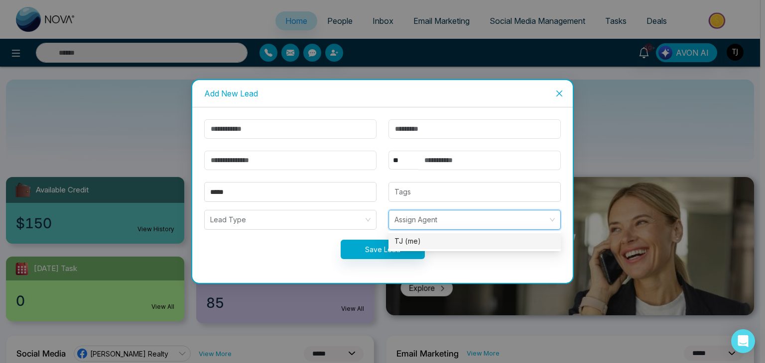
click at [517, 244] on div "TJ (me)" at bounding box center [474, 241] width 160 height 11
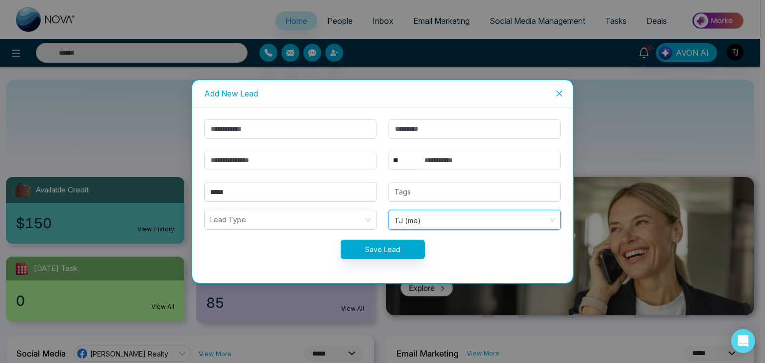
click at [559, 90] on icon "close" at bounding box center [559, 94] width 8 height 8
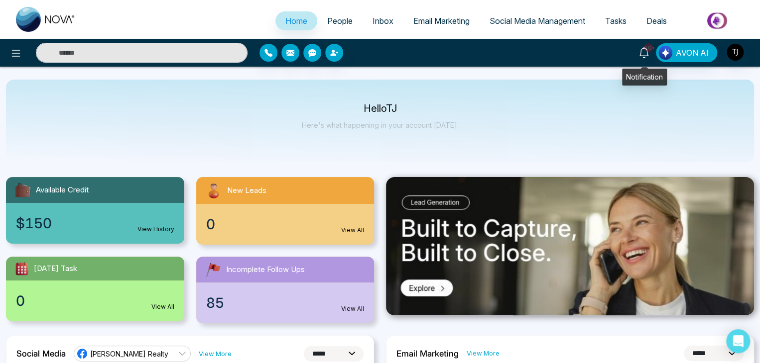
click at [645, 50] on span "10+" at bounding box center [648, 47] width 9 height 9
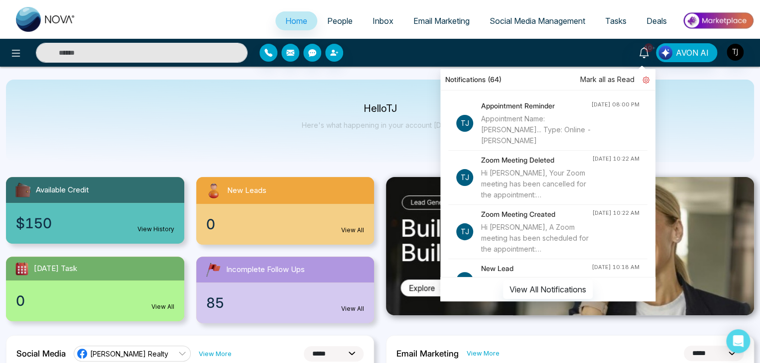
click at [643, 80] on icon at bounding box center [645, 80] width 7 height 7
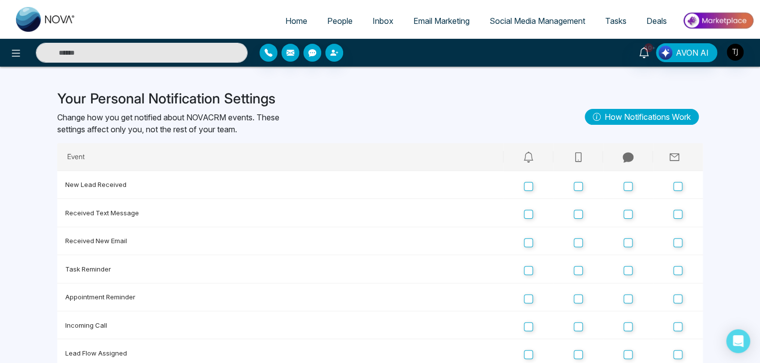
click at [301, 19] on link "Home" at bounding box center [296, 20] width 42 height 19
select select "*"
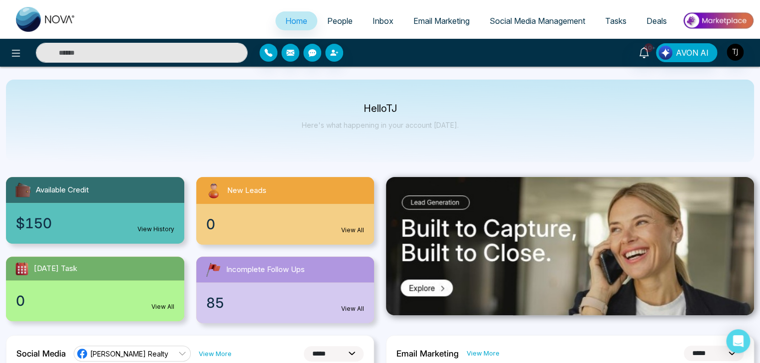
click at [173, 45] on input "text" at bounding box center [142, 53] width 212 height 20
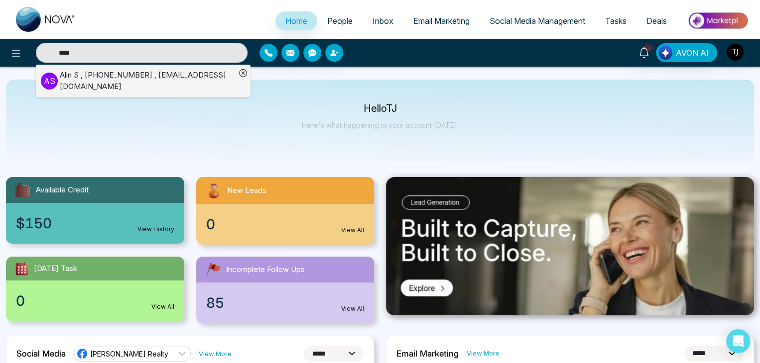
type input "****"
click at [156, 71] on div "A S [PERSON_NAME] , [PHONE_NUMBER] , [EMAIL_ADDRESS][DOMAIN_NAME]" at bounding box center [138, 81] width 195 height 22
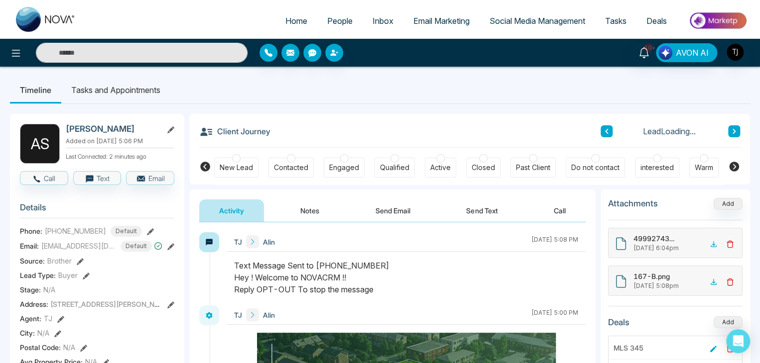
click at [291, 16] on span "Home" at bounding box center [296, 21] width 22 height 10
select select "*"
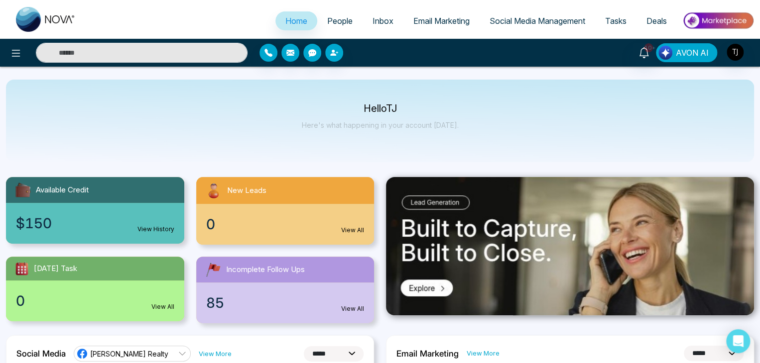
click at [697, 54] on span "AVON AI" at bounding box center [691, 53] width 33 height 12
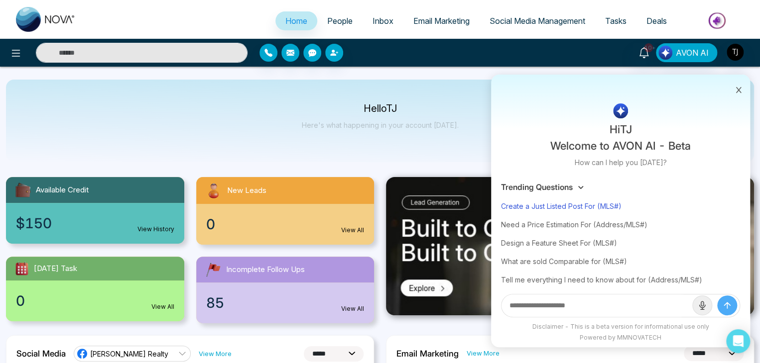
click at [587, 206] on div "Create a Just Listed Post For (MLS#)" at bounding box center [620, 206] width 239 height 18
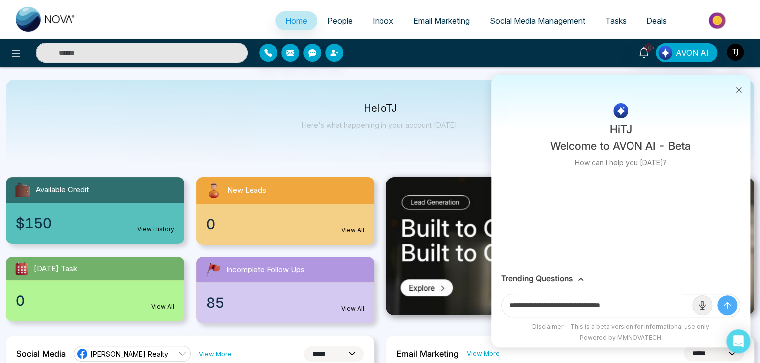
drag, startPoint x: 638, startPoint y: 307, endPoint x: 606, endPoint y: 310, distance: 32.0
click at [606, 310] on input "**********" at bounding box center [596, 306] width 191 height 22
paste input "**********"
type input "**********"
click at [727, 302] on icon "submit" at bounding box center [727, 306] width 10 height 10
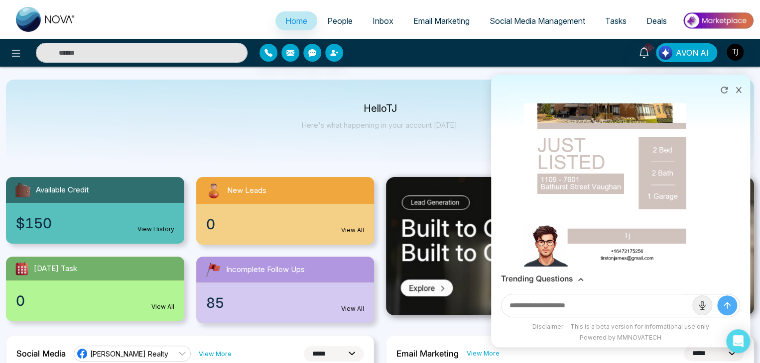
scroll to position [279, 0]
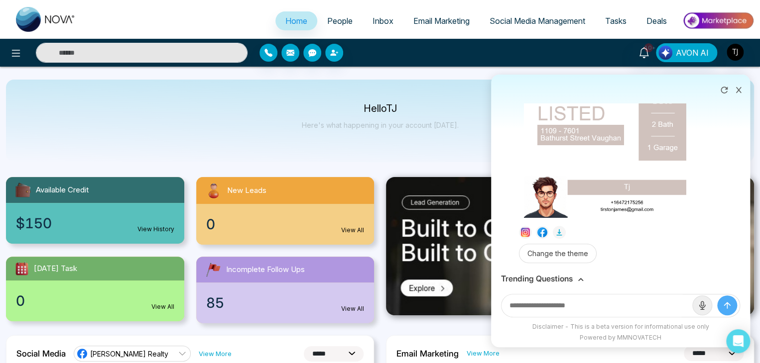
click at [565, 279] on h3 "Trending Questions" at bounding box center [537, 278] width 72 height 9
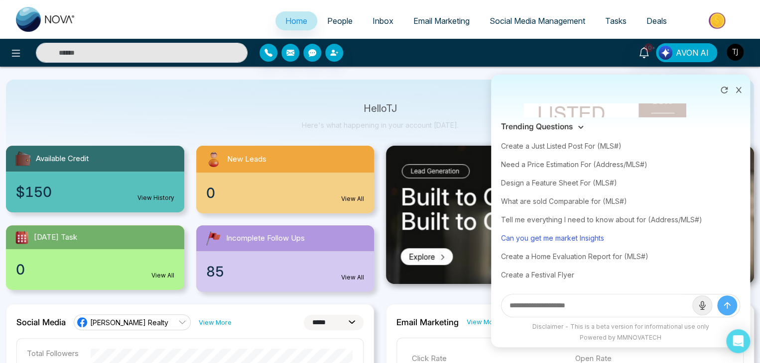
scroll to position [32, 0]
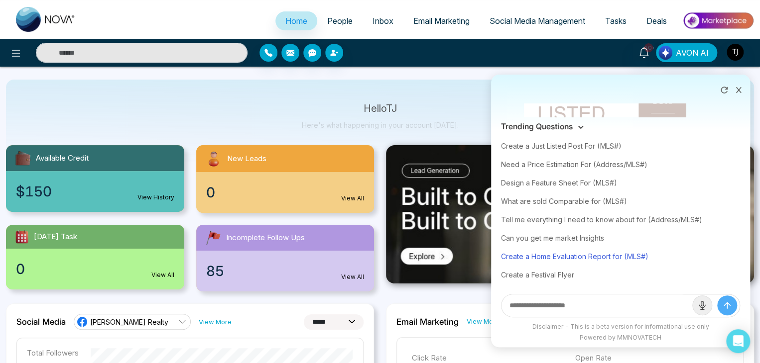
click at [630, 254] on div "Create a Home Evaluation Report for (MLS#)" at bounding box center [620, 256] width 239 height 18
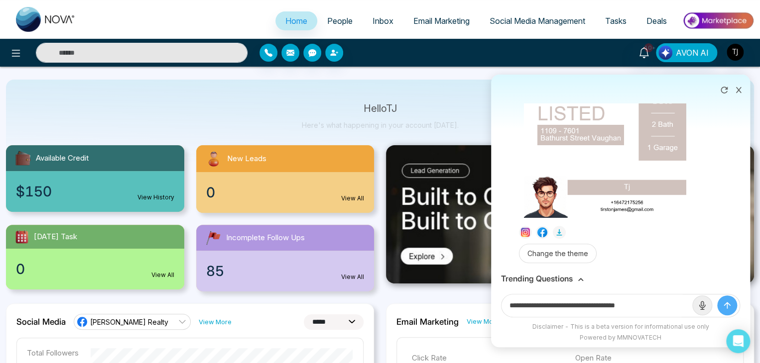
drag, startPoint x: 659, startPoint y: 305, endPoint x: 631, endPoint y: 315, distance: 29.1
click at [631, 315] on input "**********" at bounding box center [596, 306] width 191 height 22
paste input "**********"
type input "**********"
click at [717, 296] on button "submit" at bounding box center [727, 306] width 20 height 20
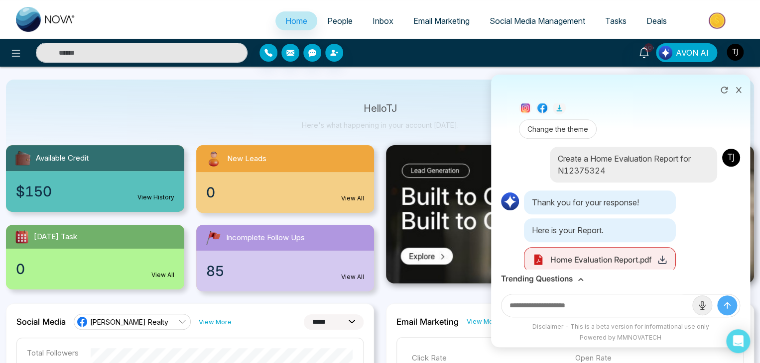
scroll to position [407, 0]
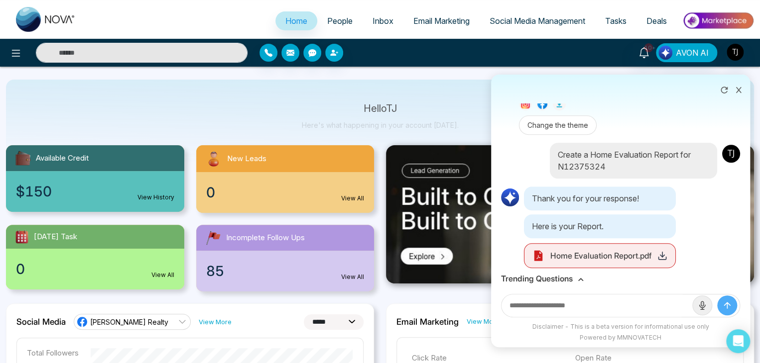
click at [664, 251] on icon at bounding box center [662, 256] width 10 height 10
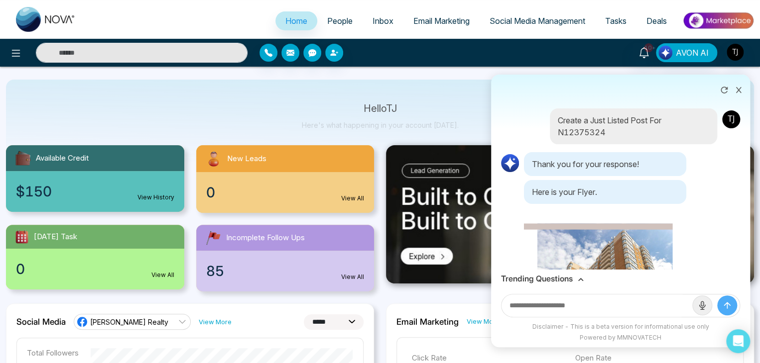
scroll to position [0, 0]
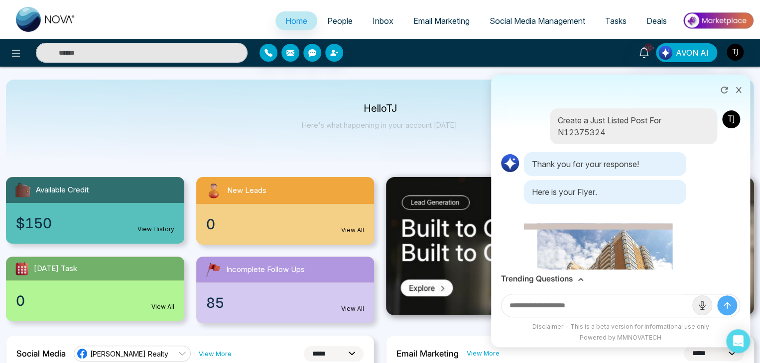
click at [578, 280] on icon at bounding box center [580, 279] width 5 height 3
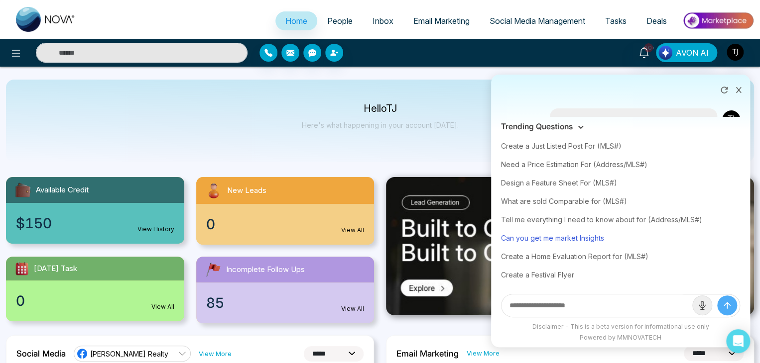
click at [589, 237] on div "Can you get me market Insights" at bounding box center [620, 238] width 239 height 18
type input "**********"
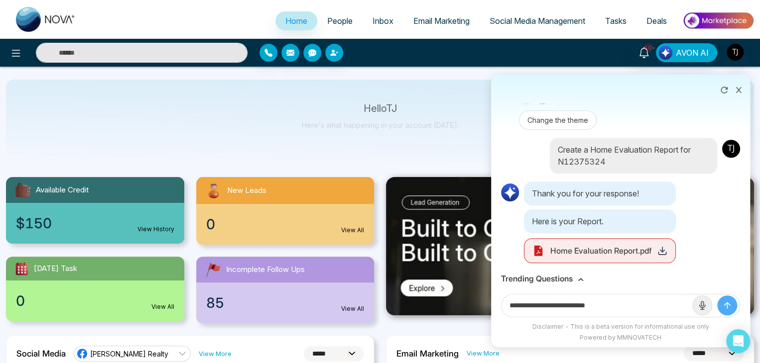
scroll to position [42, 0]
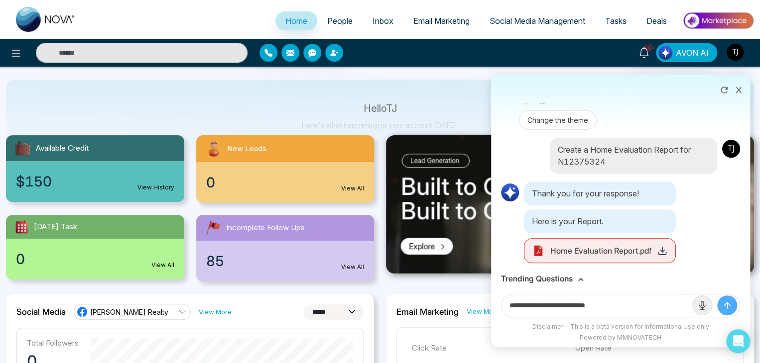
click at [731, 305] on icon "submit" at bounding box center [727, 306] width 10 height 10
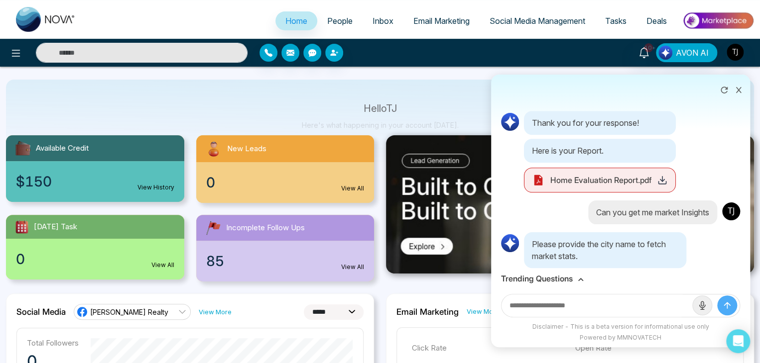
scroll to position [488, 0]
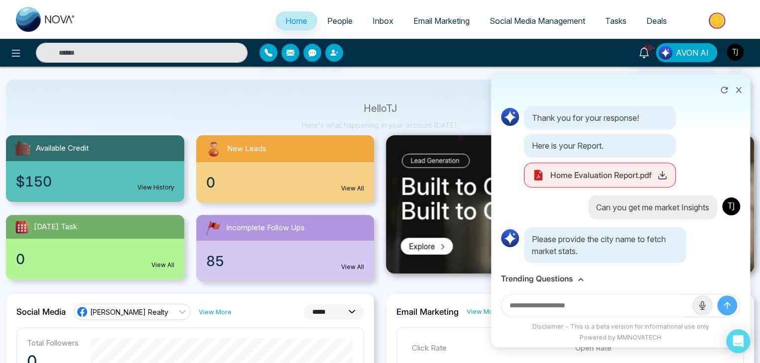
click at [617, 308] on input "text" at bounding box center [596, 306] width 191 height 22
type input "*"
type input "*******"
click at [717, 296] on button "submit" at bounding box center [727, 306] width 20 height 20
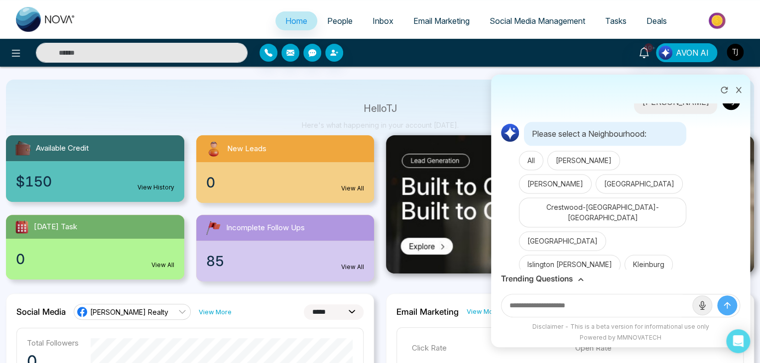
scroll to position [705, 0]
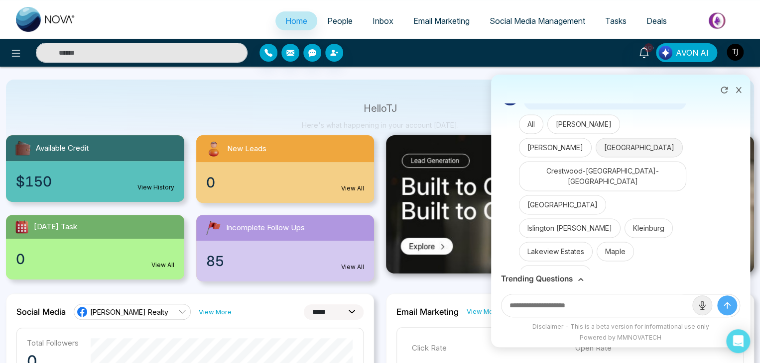
click at [595, 142] on button "[GEOGRAPHIC_DATA]" at bounding box center [638, 147] width 87 height 19
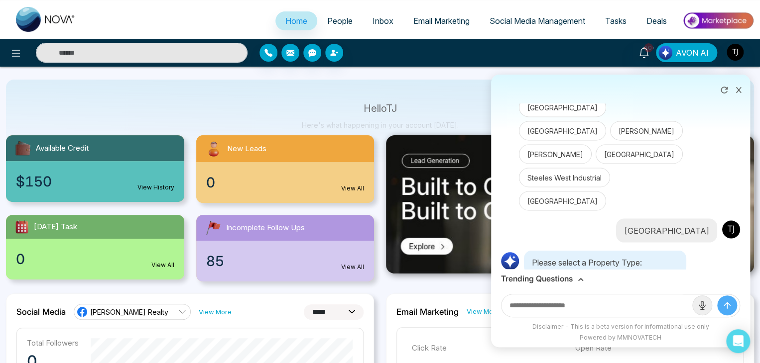
scroll to position [1011, 0]
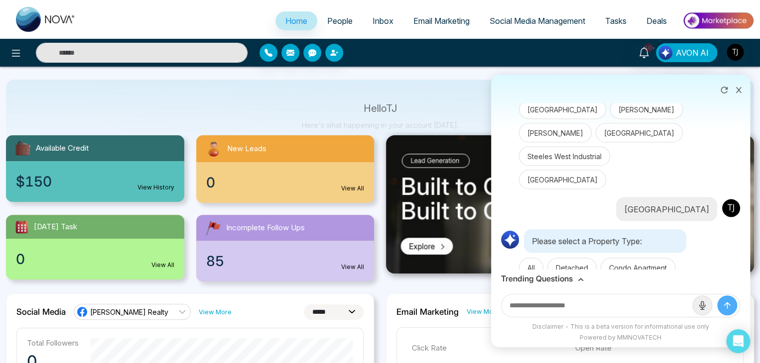
click at [589, 281] on button "Condo Townhouse" at bounding box center [599, 290] width 80 height 19
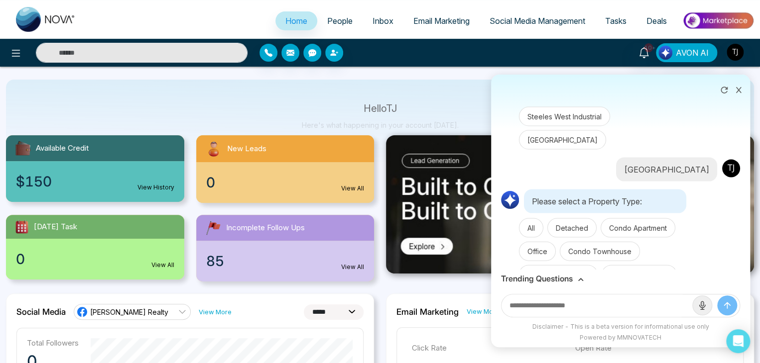
scroll to position [1046, 0]
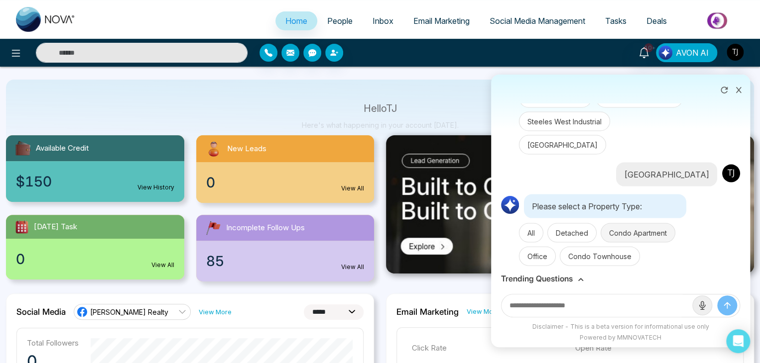
click at [651, 223] on button "Condo Apartment" at bounding box center [637, 232] width 75 height 19
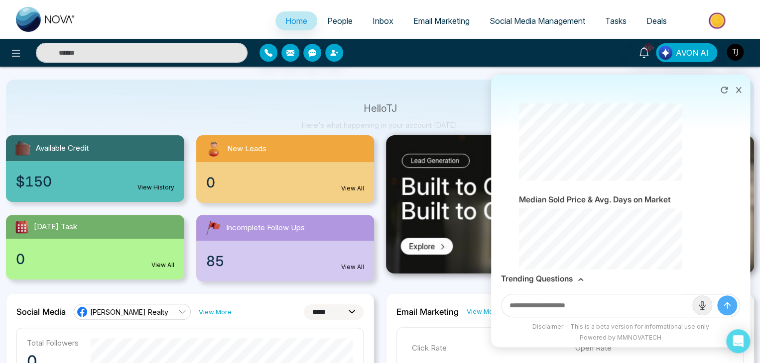
scroll to position [2308, 0]
click at [574, 281] on div "Trending Questions" at bounding box center [620, 278] width 239 height 9
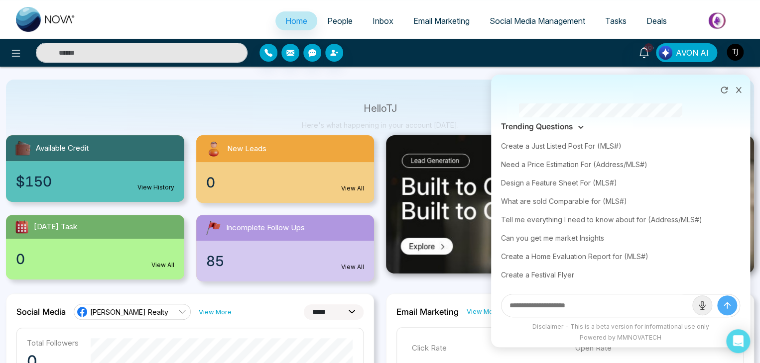
click at [574, 281] on div "Create a Festival Flyer" at bounding box center [620, 275] width 239 height 18
type input "**********"
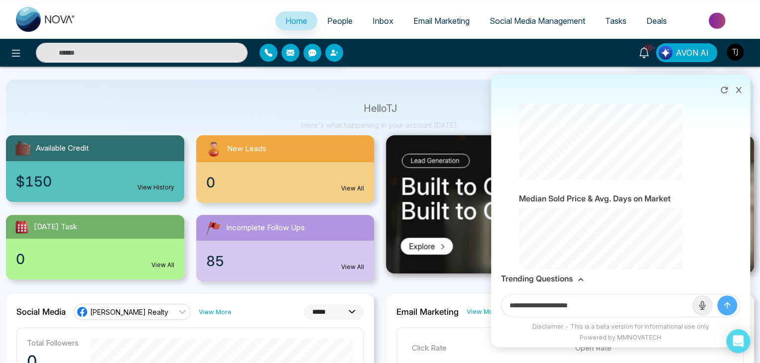
click at [577, 279] on icon at bounding box center [580, 280] width 6 height 6
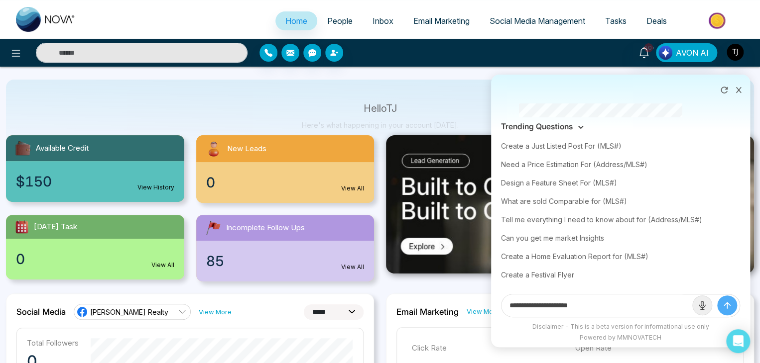
click at [726, 303] on icon "submit" at bounding box center [727, 306] width 6 height 6
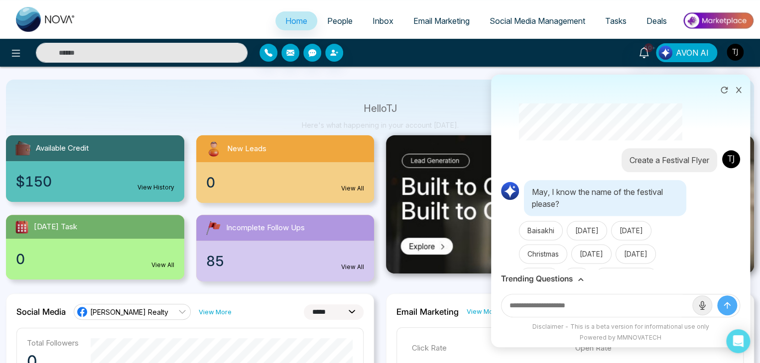
scroll to position [2519, 0]
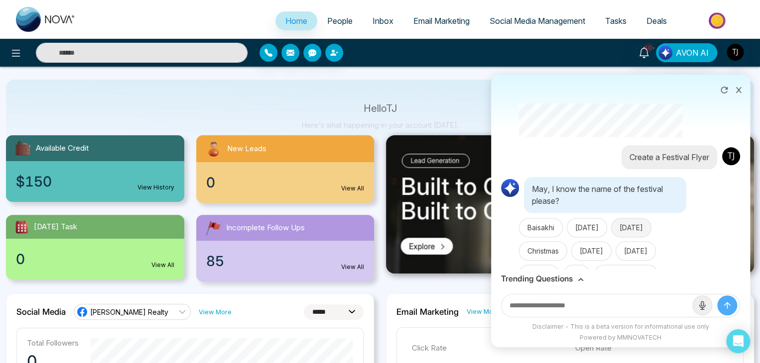
click at [644, 218] on button "[DATE]" at bounding box center [631, 227] width 40 height 19
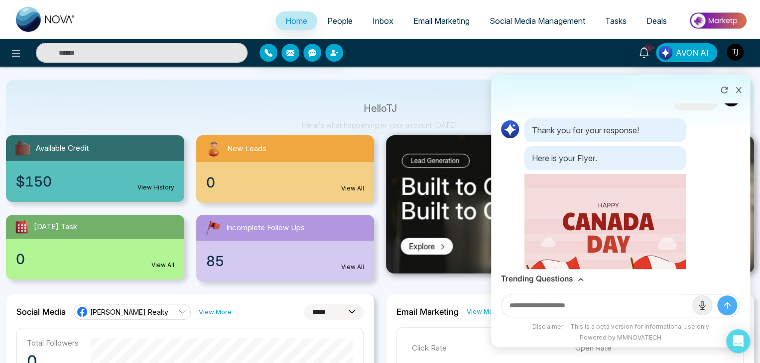
scroll to position [2889, 0]
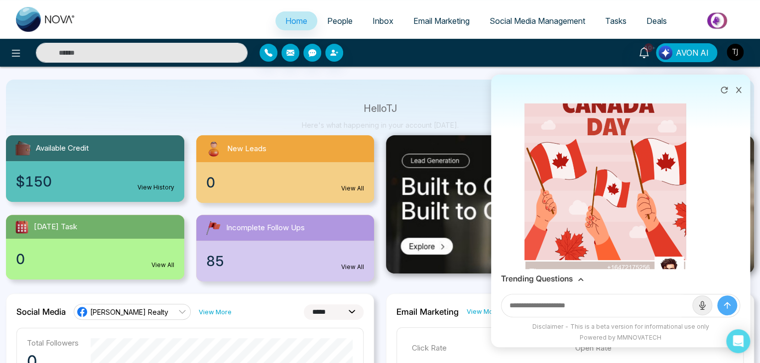
click at [581, 312] on button "Change the theme" at bounding box center [558, 321] width 78 height 19
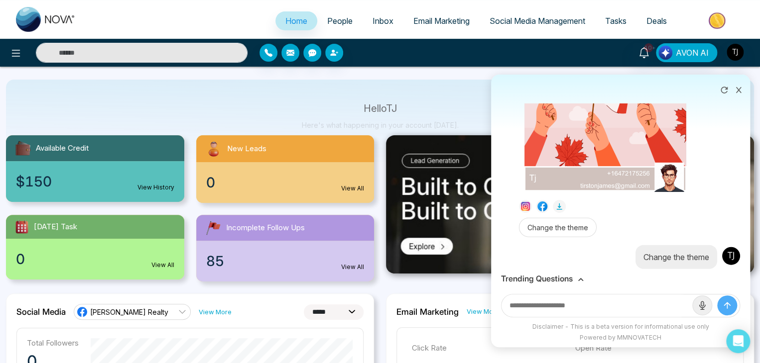
scroll to position [2985, 0]
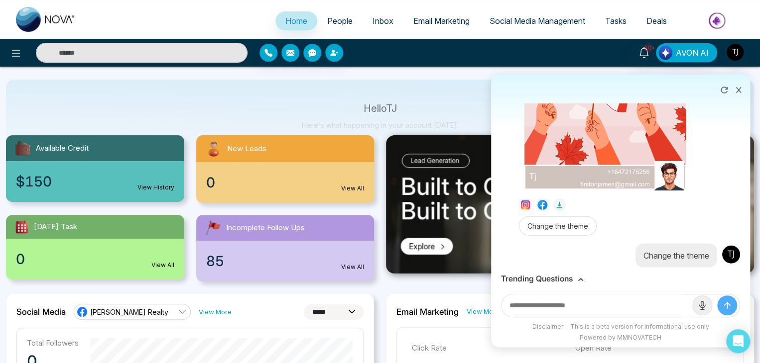
click at [539, 317] on button "Yes" at bounding box center [533, 326] width 29 height 19
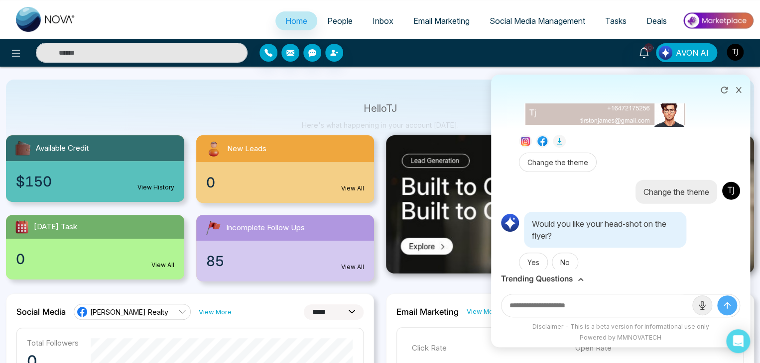
scroll to position [3072, 0]
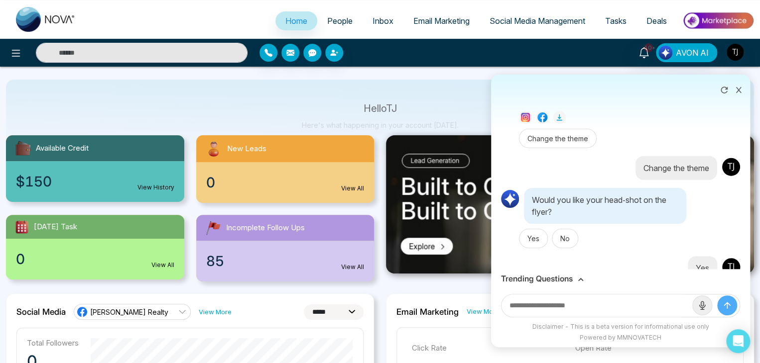
click at [545, 317] on button "Beige" at bounding box center [537, 326] width 36 height 19
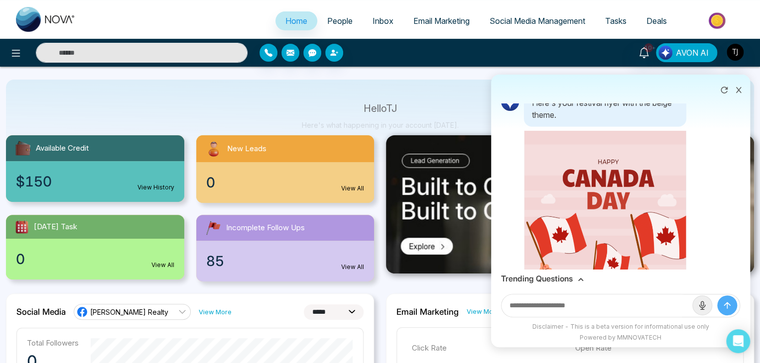
scroll to position [3426, 0]
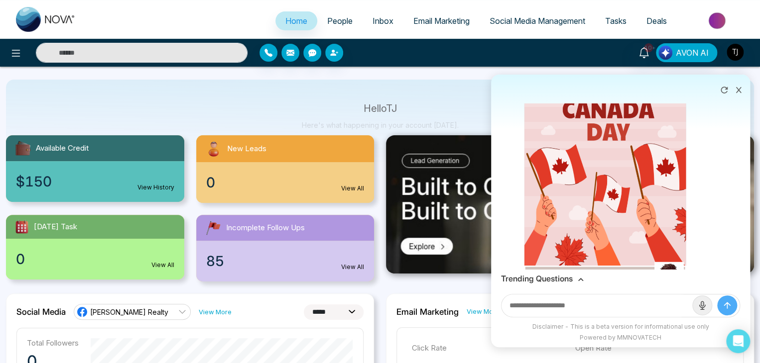
click at [565, 277] on h3 "Trending Questions" at bounding box center [537, 278] width 72 height 9
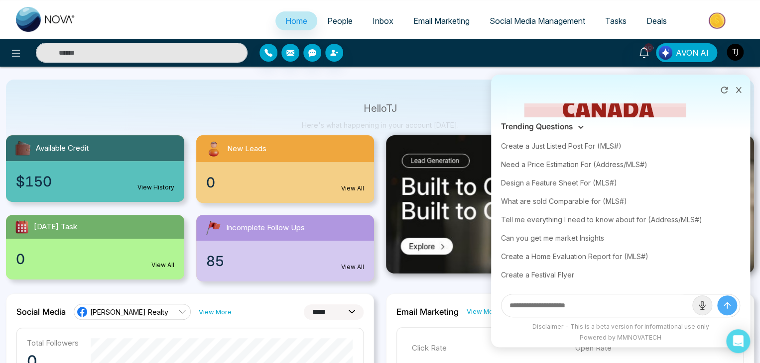
click at [736, 87] on icon at bounding box center [738, 90] width 7 height 7
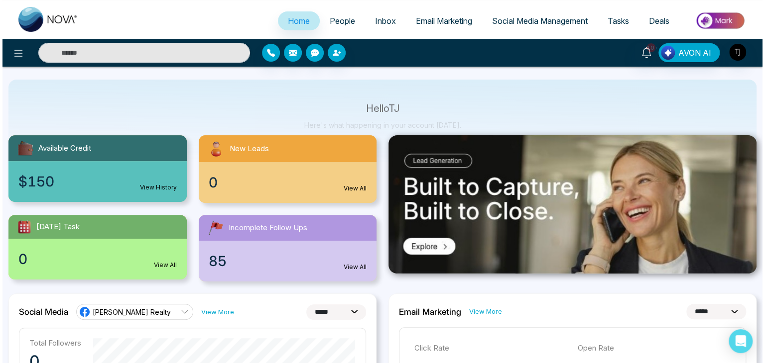
scroll to position [0, 0]
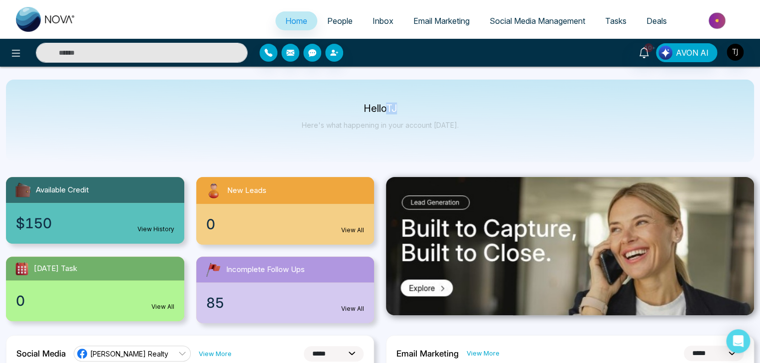
drag, startPoint x: 401, startPoint y: 108, endPoint x: 388, endPoint y: 109, distance: 13.0
click at [388, 109] on p "Hello [PERSON_NAME]" at bounding box center [380, 109] width 157 height 8
click at [412, 112] on p "Hello [PERSON_NAME]" at bounding box center [380, 109] width 157 height 8
click at [735, 50] on img "button" at bounding box center [734, 52] width 17 height 17
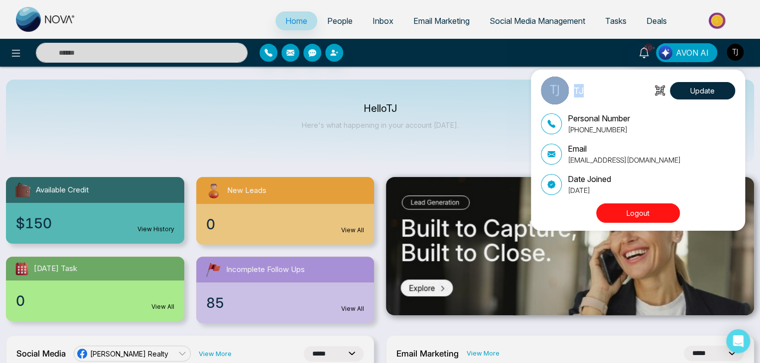
drag, startPoint x: 584, startPoint y: 90, endPoint x: 563, endPoint y: 90, distance: 20.9
click at [563, 90] on div "TJ Update" at bounding box center [638, 91] width 194 height 28
click at [575, 90] on p "TJ" at bounding box center [578, 90] width 10 height 13
click at [738, 49] on div "TJ Update Personal Number [PHONE_NUMBER] Email [EMAIL_ADDRESS][DOMAIN_NAME] Dat…" at bounding box center [380, 181] width 760 height 363
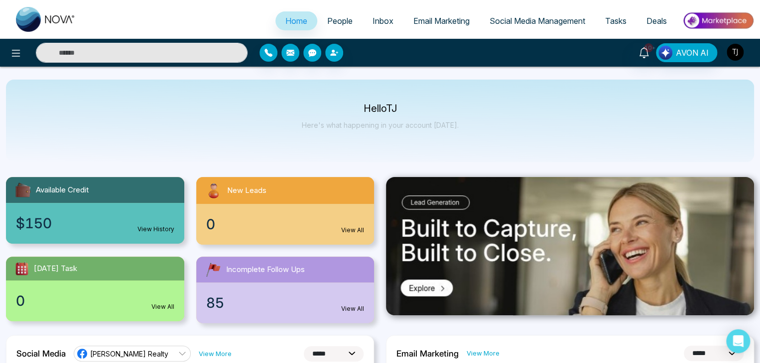
click at [738, 49] on img "button" at bounding box center [734, 52] width 17 height 17
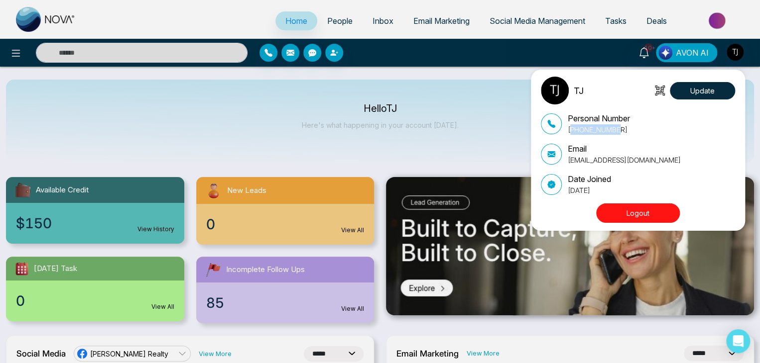
drag, startPoint x: 572, startPoint y: 129, endPoint x: 644, endPoint y: 127, distance: 72.2
click at [644, 127] on div "Personal Number [PHONE_NUMBER]" at bounding box center [638, 123] width 194 height 22
click at [646, 144] on div "Email [EMAIL_ADDRESS][DOMAIN_NAME]" at bounding box center [638, 154] width 194 height 22
drag, startPoint x: 645, startPoint y: 164, endPoint x: 565, endPoint y: 164, distance: 79.6
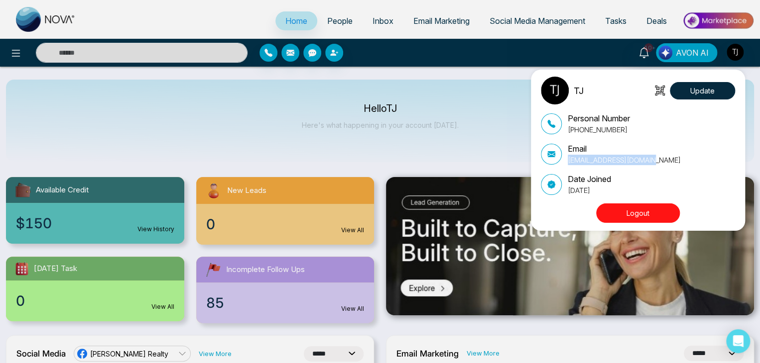
click at [565, 164] on div "Email [EMAIL_ADDRESS][DOMAIN_NAME]" at bounding box center [638, 154] width 194 height 22
click at [605, 164] on p "[EMAIL_ADDRESS][DOMAIN_NAME]" at bounding box center [623, 160] width 113 height 10
click at [699, 84] on button "Update" at bounding box center [701, 90] width 65 height 17
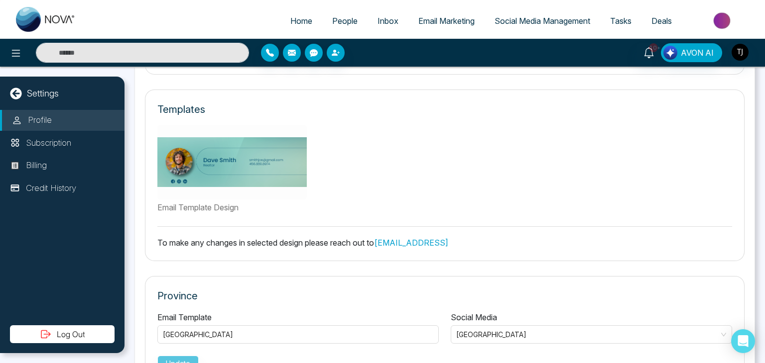
scroll to position [329, 0]
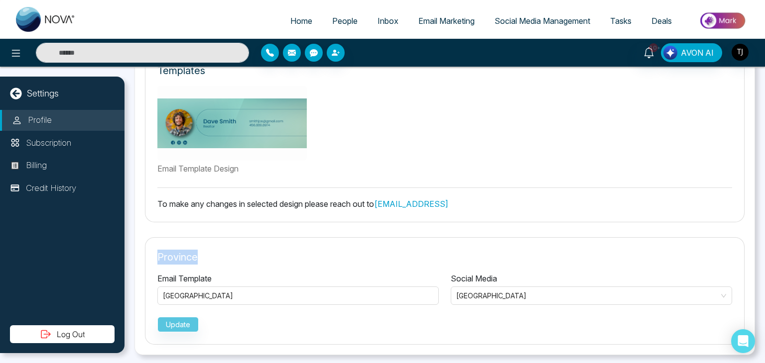
drag, startPoint x: 153, startPoint y: 254, endPoint x: 240, endPoint y: 263, distance: 87.6
click at [240, 263] on div "Province Email Template [GEOGRAPHIC_DATA] Social Media Ontario Update" at bounding box center [444, 291] width 599 height 108
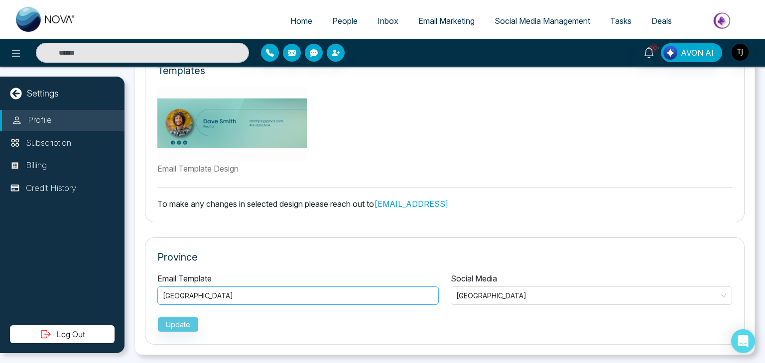
click at [398, 292] on div "[GEOGRAPHIC_DATA]" at bounding box center [298, 296] width 270 height 12
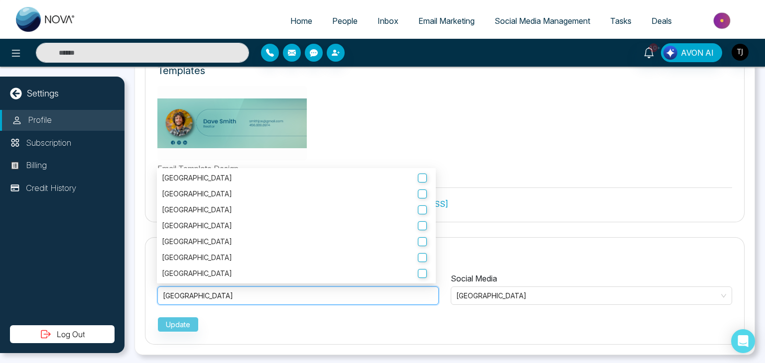
click at [524, 166] on div "Email Template Design" at bounding box center [444, 130] width 574 height 89
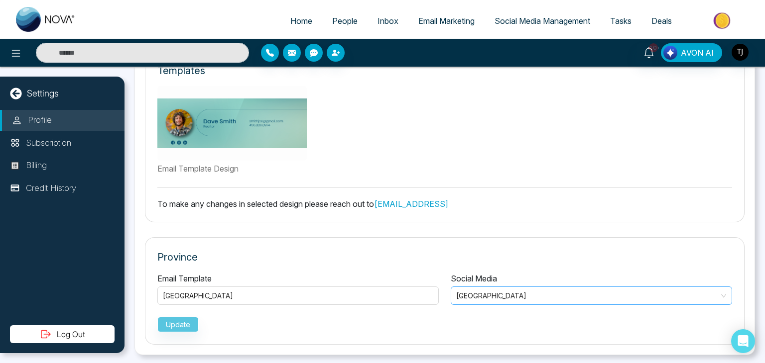
click at [565, 293] on span "[GEOGRAPHIC_DATA]" at bounding box center [591, 296] width 270 height 14
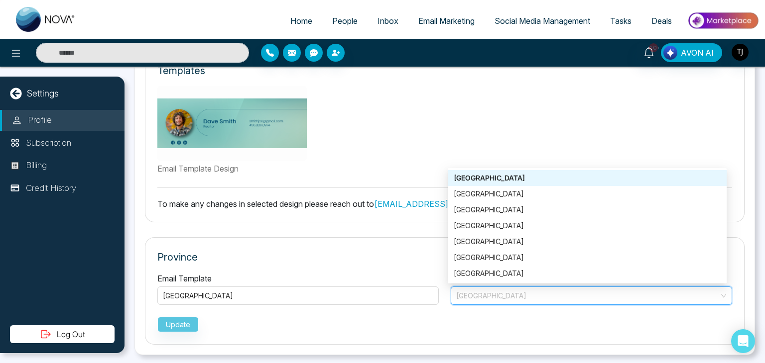
click at [526, 176] on div "[GEOGRAPHIC_DATA]" at bounding box center [586, 178] width 267 height 11
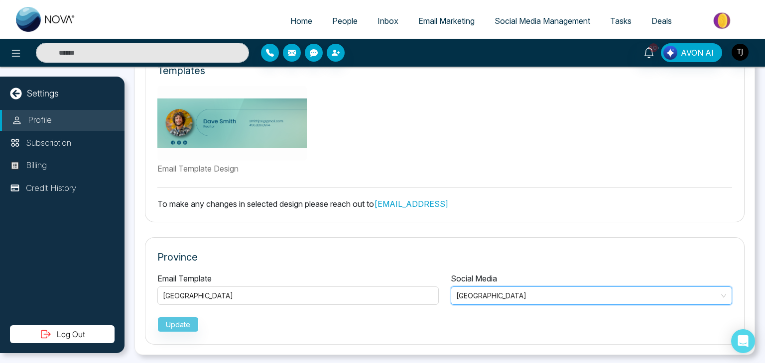
click at [184, 318] on div "Update" at bounding box center [444, 322] width 574 height 19
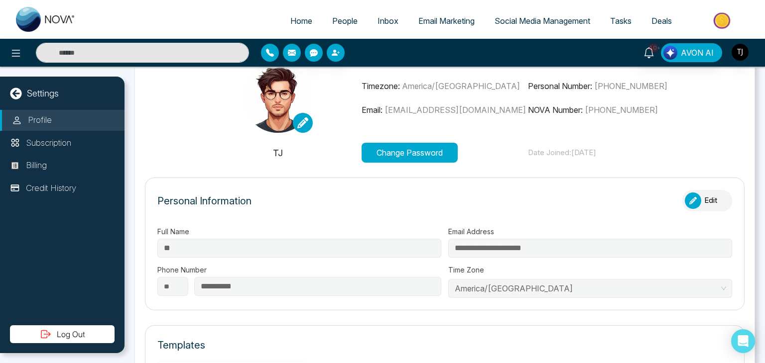
scroll to position [0, 0]
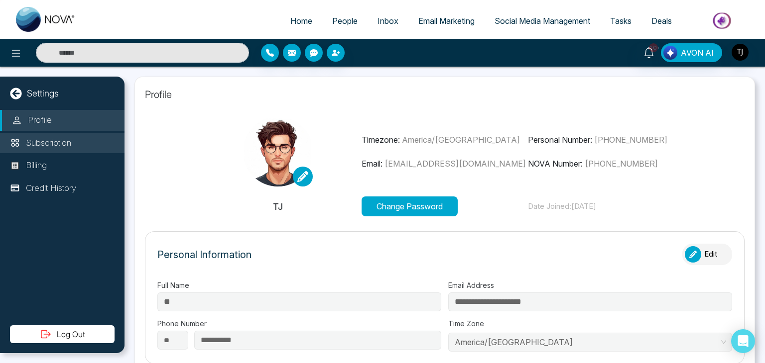
click at [70, 142] on p "Subscription" at bounding box center [48, 143] width 45 height 13
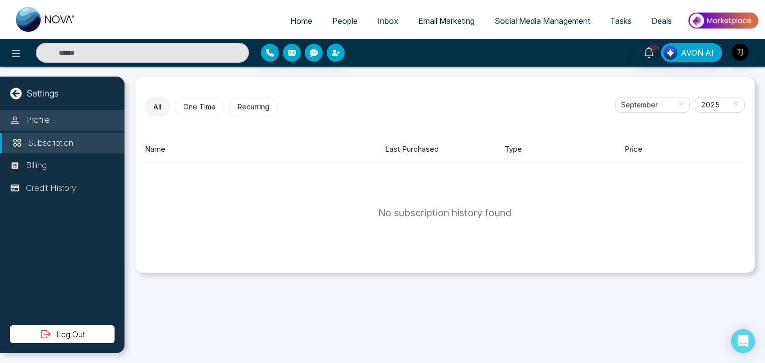
click at [74, 119] on li "Profile" at bounding box center [62, 120] width 124 height 21
select select
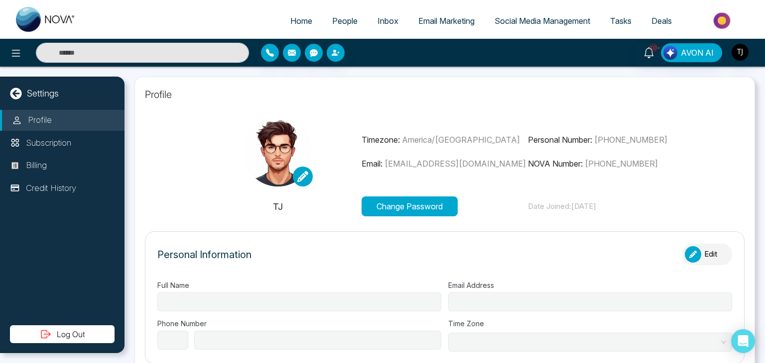
type input "**"
type input "**********"
select select "**"
type input "**********"
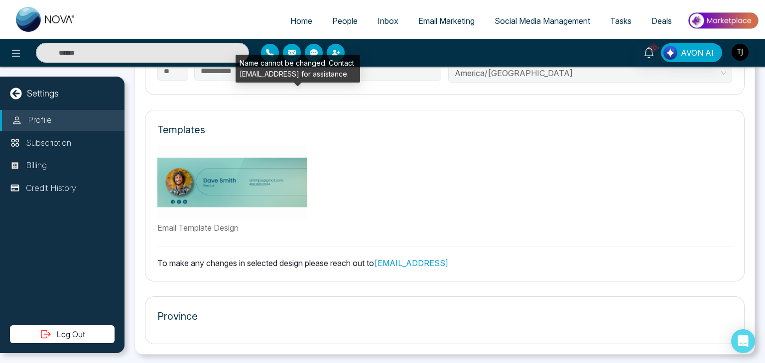
scroll to position [329, 0]
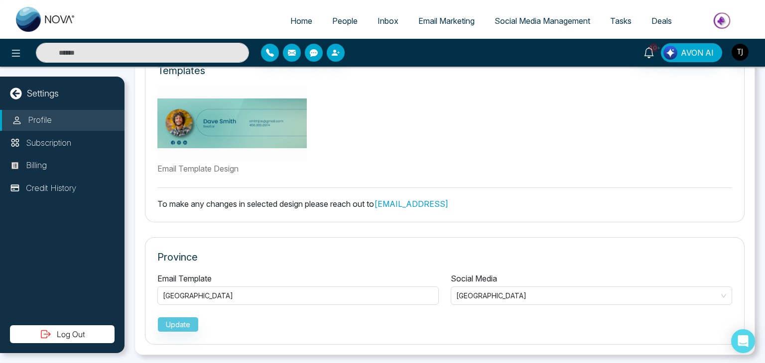
click at [572, 232] on div "**********" at bounding box center [444, 51] width 620 height 607
click at [570, 229] on div "**********" at bounding box center [444, 51] width 620 height 607
click at [570, 225] on div "**********" at bounding box center [444, 51] width 620 height 607
click at [749, 227] on div "**********" at bounding box center [444, 51] width 620 height 607
click at [743, 228] on div "**********" at bounding box center [444, 51] width 620 height 607
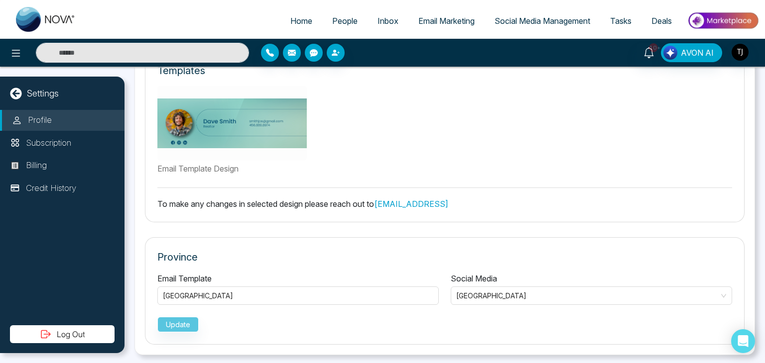
click at [743, 228] on div "**********" at bounding box center [444, 51] width 620 height 607
click at [736, 227] on div "**********" at bounding box center [444, 51] width 620 height 607
click at [568, 224] on div "**********" at bounding box center [444, 51] width 620 height 607
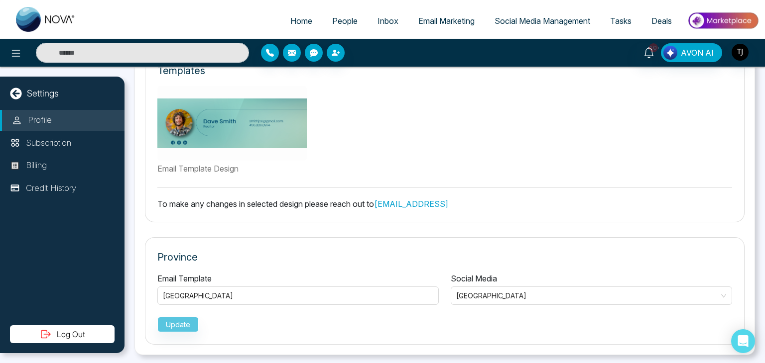
click at [550, 223] on div "**********" at bounding box center [444, 51] width 620 height 607
click at [592, 329] on div "Update" at bounding box center [444, 322] width 574 height 19
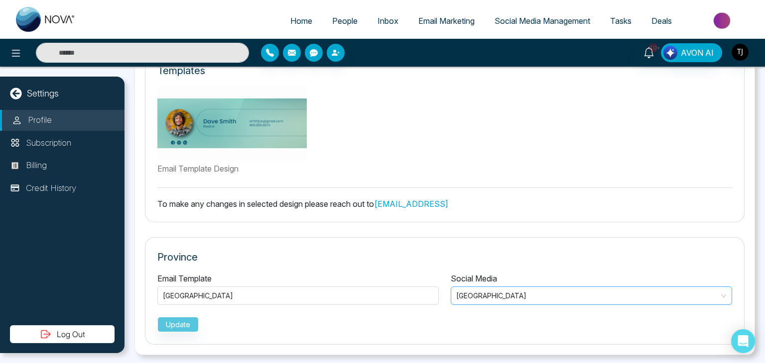
click at [597, 301] on span "[GEOGRAPHIC_DATA]" at bounding box center [591, 296] width 270 height 14
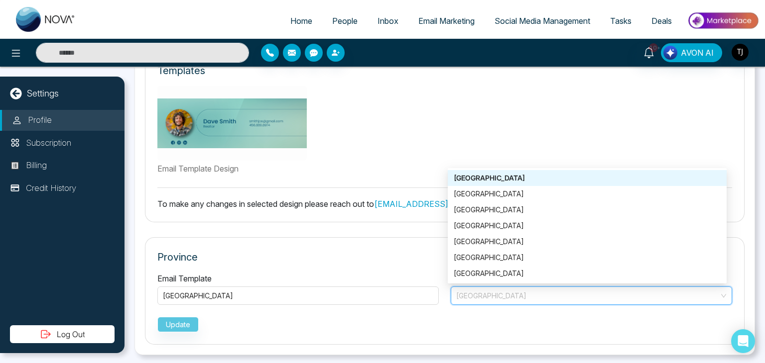
click at [597, 301] on span "[GEOGRAPHIC_DATA]" at bounding box center [591, 296] width 270 height 14
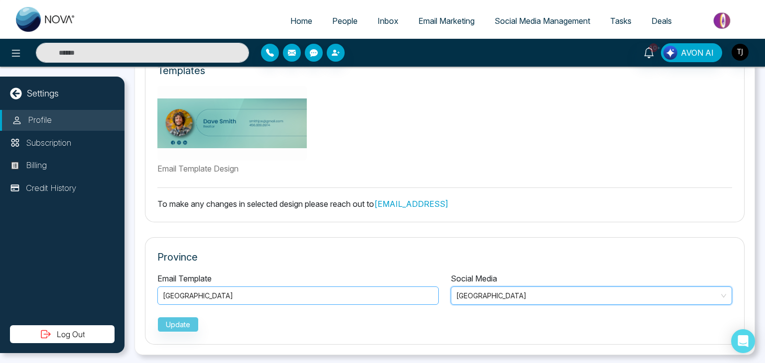
click at [416, 293] on div "[GEOGRAPHIC_DATA]" at bounding box center [298, 296] width 270 height 12
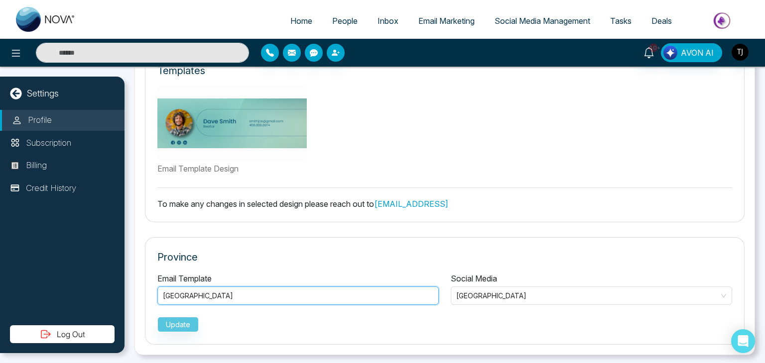
click at [416, 293] on div "[GEOGRAPHIC_DATA]" at bounding box center [298, 296] width 270 height 12
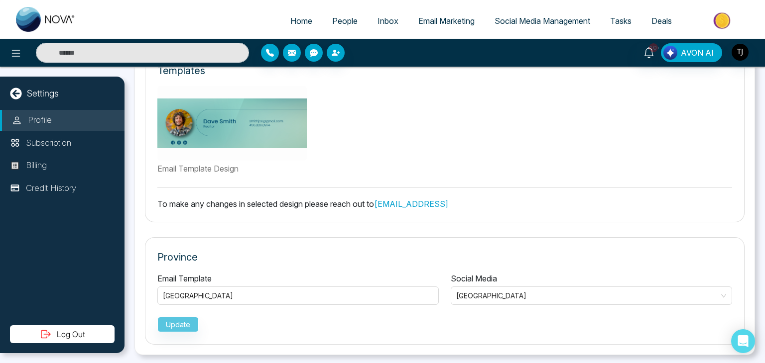
click at [480, 311] on div "Email Template [GEOGRAPHIC_DATA] [GEOGRAPHIC_DATA] [GEOGRAPHIC_DATA] [GEOGRAPHI…" at bounding box center [444, 303] width 574 height 60
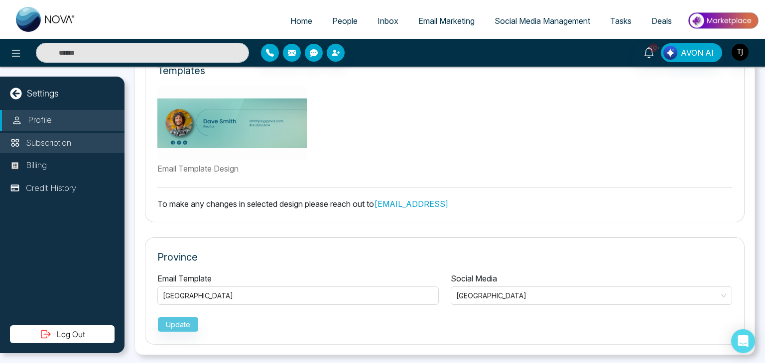
click at [66, 139] on p "Subscription" at bounding box center [48, 143] width 45 height 13
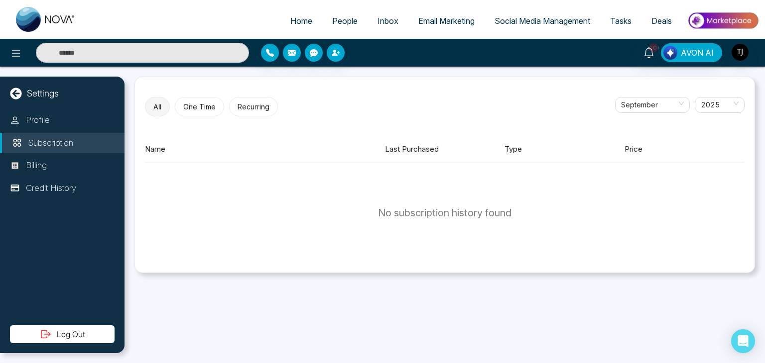
click at [394, 19] on link "Inbox" at bounding box center [387, 20] width 41 height 19
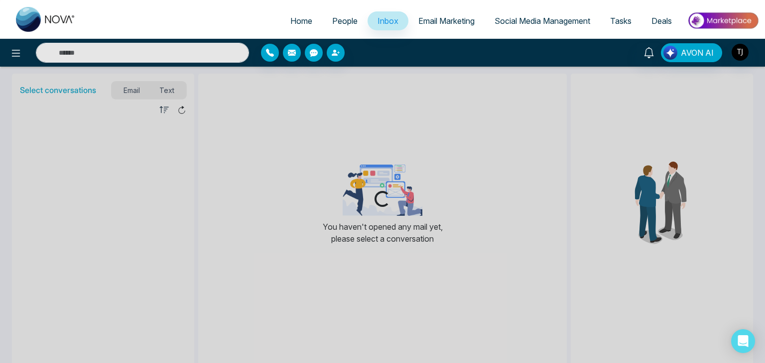
click at [444, 17] on span "Email Marketing" at bounding box center [446, 21] width 56 height 10
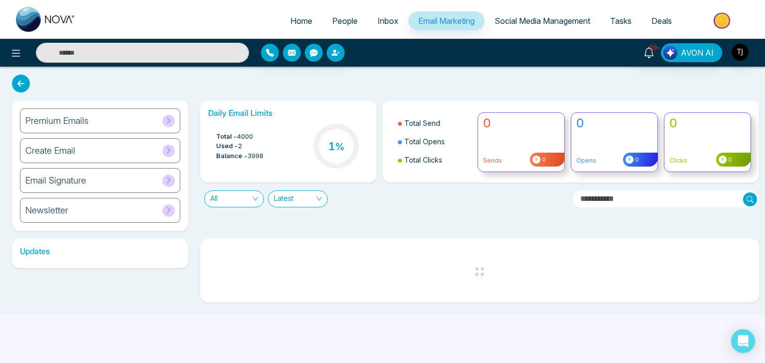
click at [381, 20] on span "Inbox" at bounding box center [387, 21] width 21 height 10
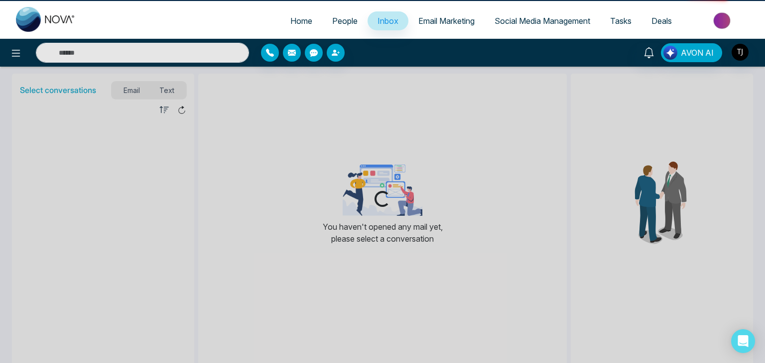
click at [342, 22] on span "People" at bounding box center [344, 21] width 25 height 10
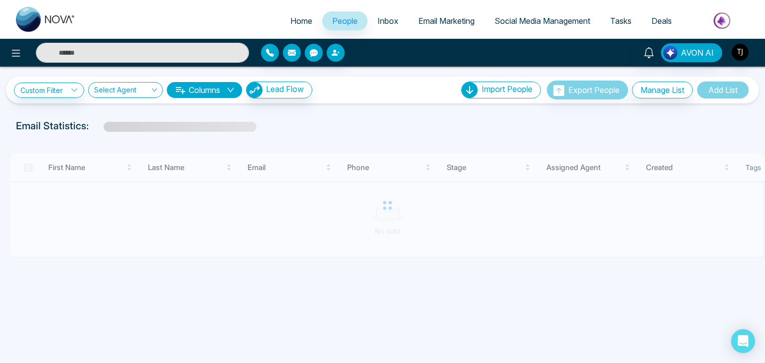
click at [294, 20] on span "Home" at bounding box center [301, 21] width 22 height 10
select select "*"
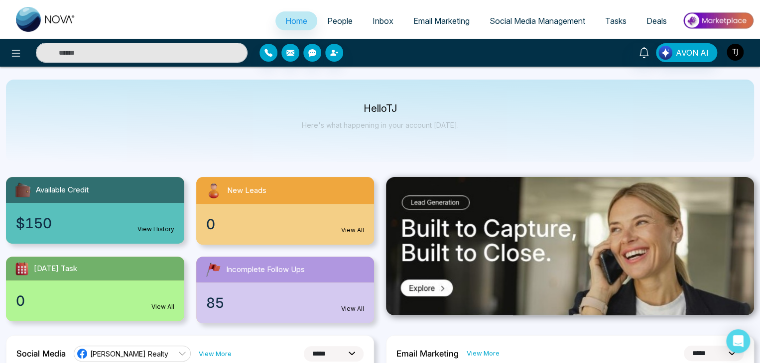
click at [735, 52] on img "button" at bounding box center [734, 52] width 17 height 17
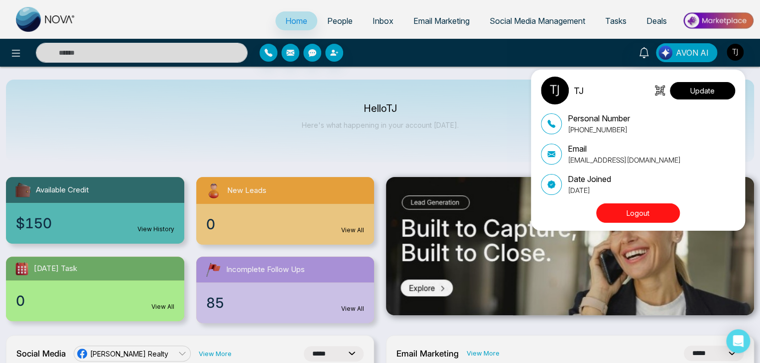
click at [703, 93] on button "Update" at bounding box center [701, 90] width 65 height 17
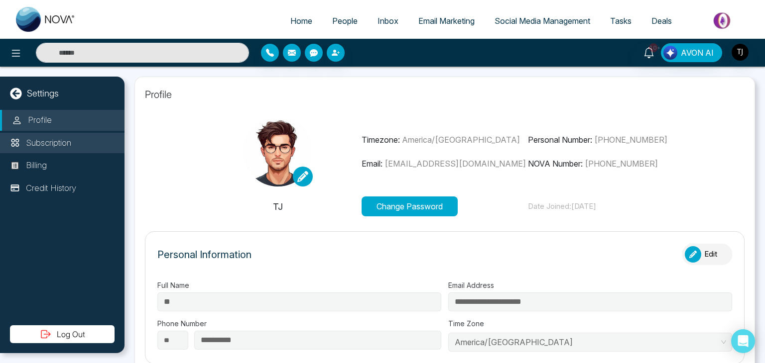
click at [78, 139] on li "Subscription" at bounding box center [62, 143] width 124 height 21
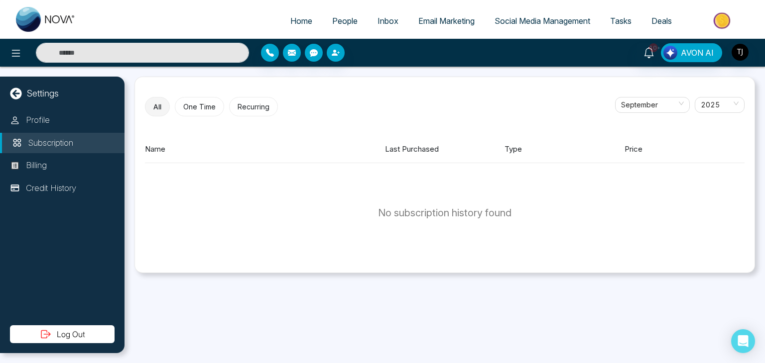
click at [203, 104] on button "One Time" at bounding box center [199, 106] width 49 height 19
click at [257, 103] on button "Recurring" at bounding box center [251, 106] width 49 height 19
click at [151, 103] on button "All" at bounding box center [157, 106] width 24 height 19
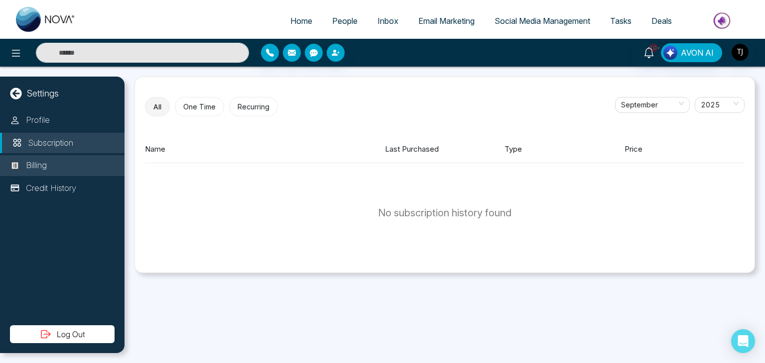
click at [61, 174] on li "Billing" at bounding box center [62, 165] width 124 height 21
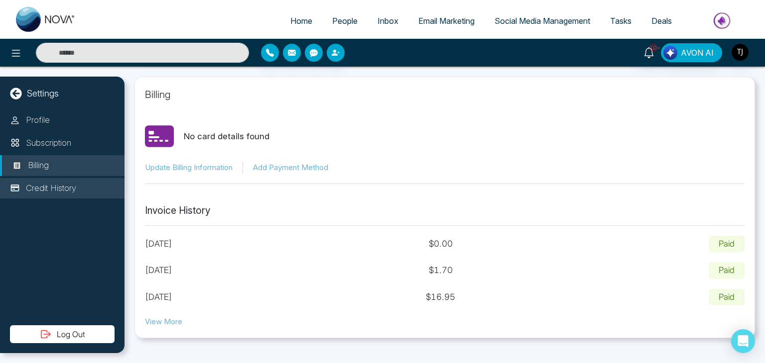
click at [71, 181] on li "Credit History" at bounding box center [62, 188] width 124 height 21
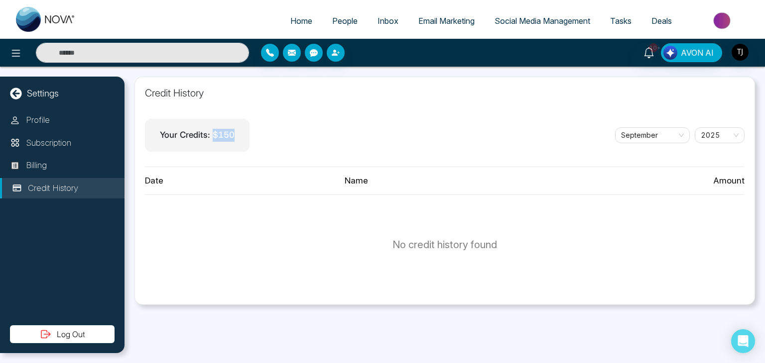
drag, startPoint x: 212, startPoint y: 136, endPoint x: 272, endPoint y: 133, distance: 60.3
click at [272, 133] on div "Your Credits: $ 150 [DATE]" at bounding box center [444, 135] width 599 height 33
drag, startPoint x: 214, startPoint y: 133, endPoint x: 236, endPoint y: 134, distance: 21.9
click at [236, 134] on div "Your Credits: $ 150" at bounding box center [197, 135] width 105 height 33
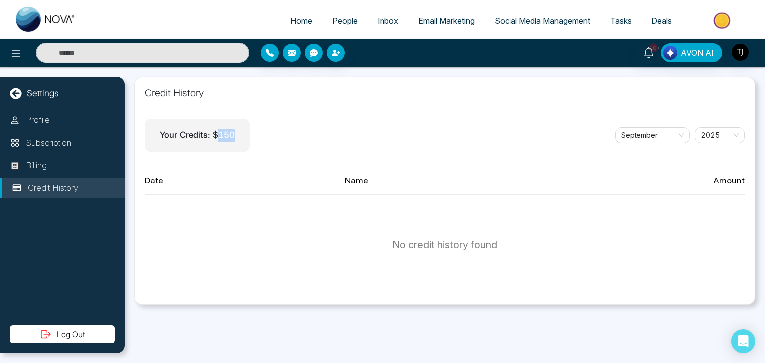
click at [236, 134] on div "Your Credits: $ 150" at bounding box center [197, 135] width 105 height 33
click at [729, 15] on img at bounding box center [722, 20] width 72 height 22
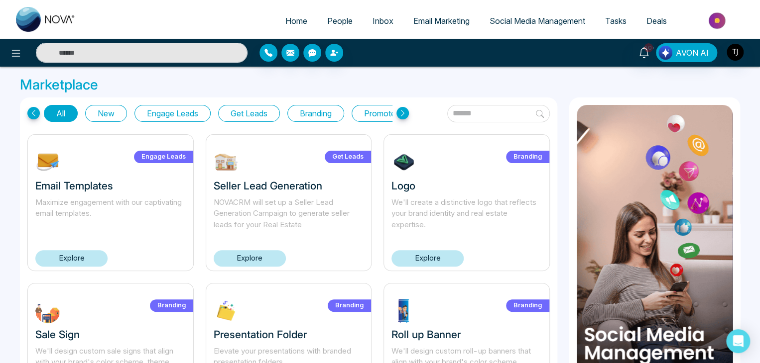
click at [64, 259] on link "Explore" at bounding box center [71, 258] width 72 height 16
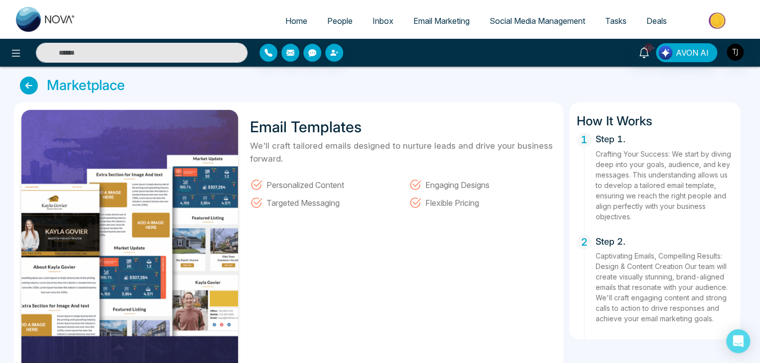
click at [293, 20] on span "Home" at bounding box center [296, 21] width 22 height 10
select select "*"
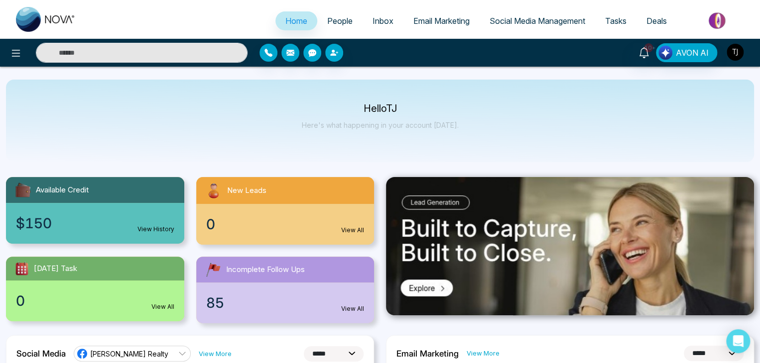
click at [739, 58] on img "button" at bounding box center [734, 52] width 17 height 17
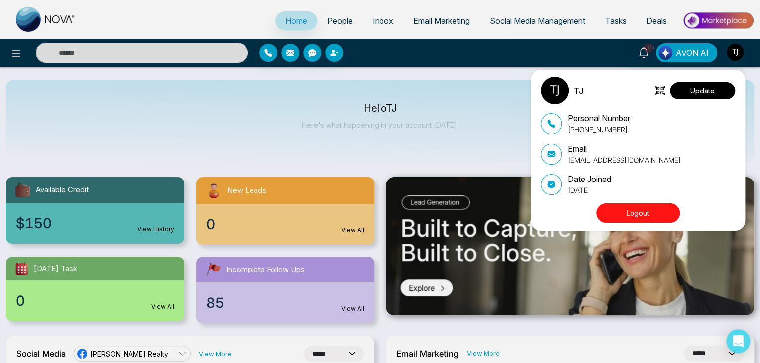
click at [695, 92] on button "Update" at bounding box center [701, 90] width 65 height 17
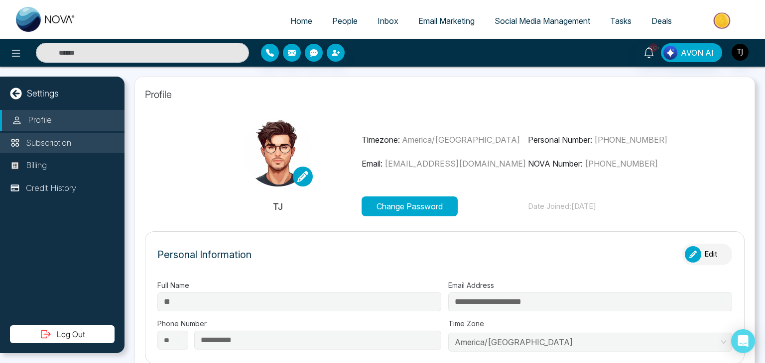
click at [82, 151] on li "Subscription" at bounding box center [62, 143] width 124 height 21
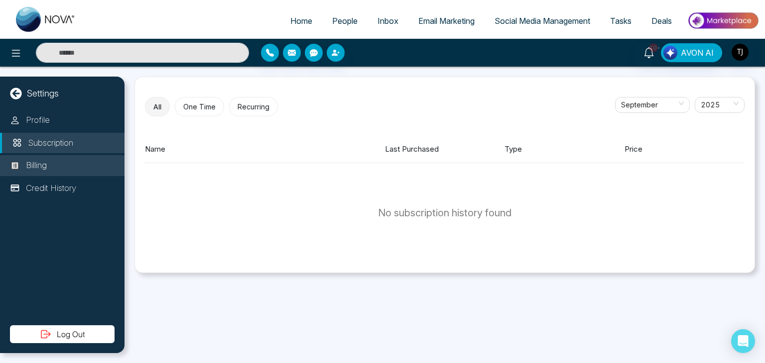
click at [83, 168] on li "Billing" at bounding box center [62, 165] width 124 height 21
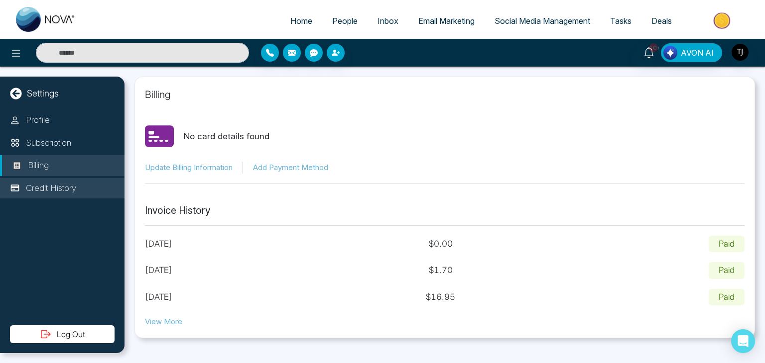
click at [86, 184] on li "Credit History" at bounding box center [62, 188] width 124 height 21
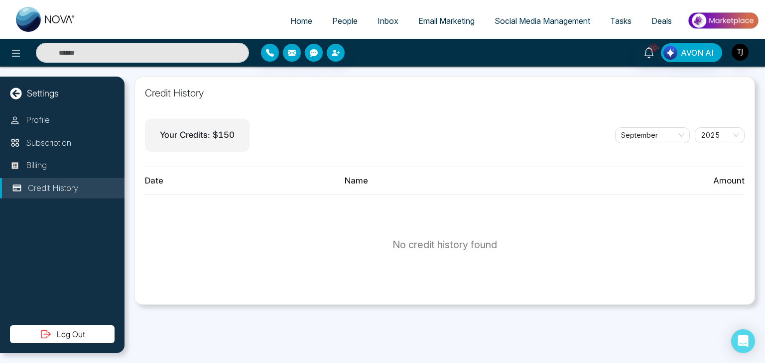
click at [11, 92] on icon at bounding box center [15, 93] width 11 height 11
select select "*"
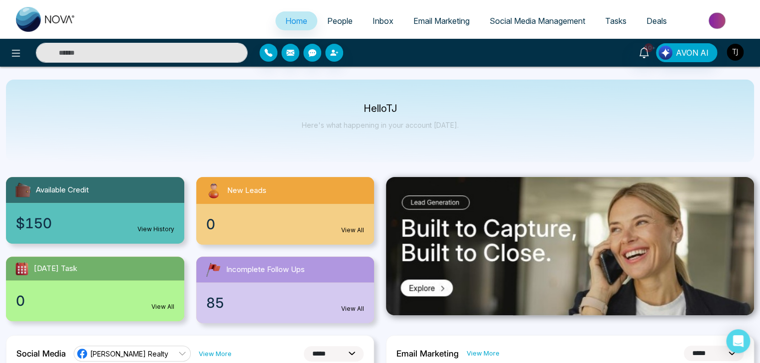
click at [737, 57] on img "button" at bounding box center [734, 52] width 17 height 17
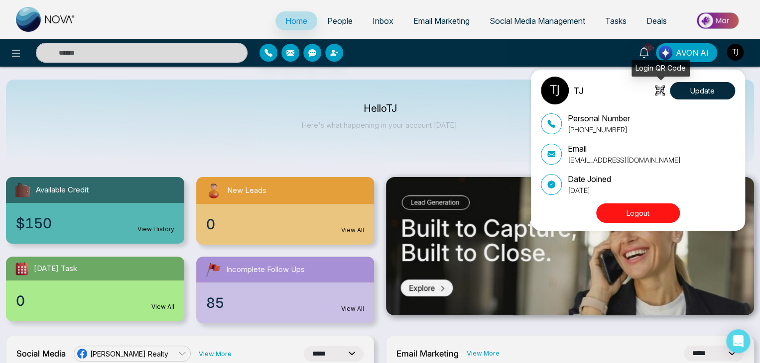
click at [662, 89] on icon at bounding box center [660, 91] width 10 height 10
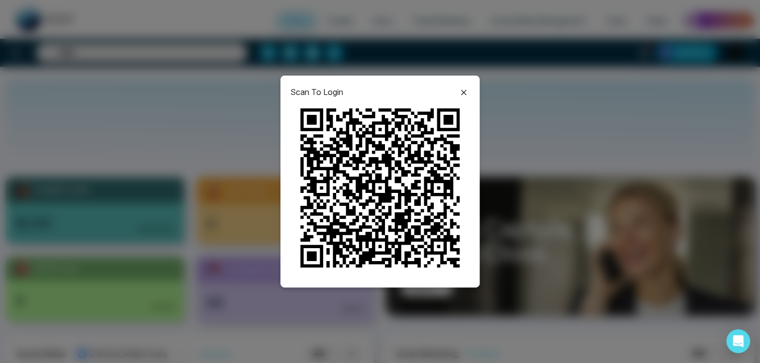
click at [464, 93] on icon at bounding box center [463, 93] width 12 height 12
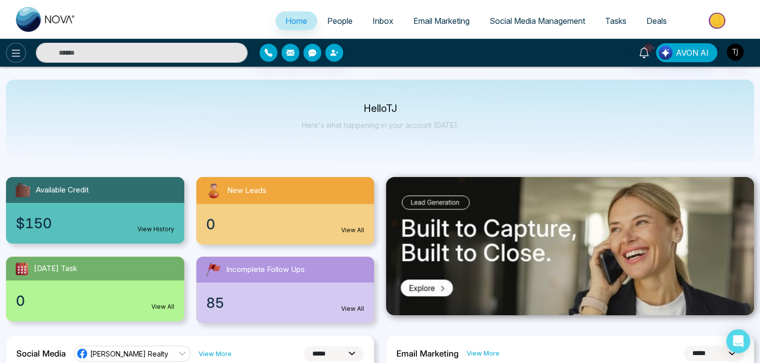
click at [18, 51] on icon at bounding box center [16, 53] width 12 height 12
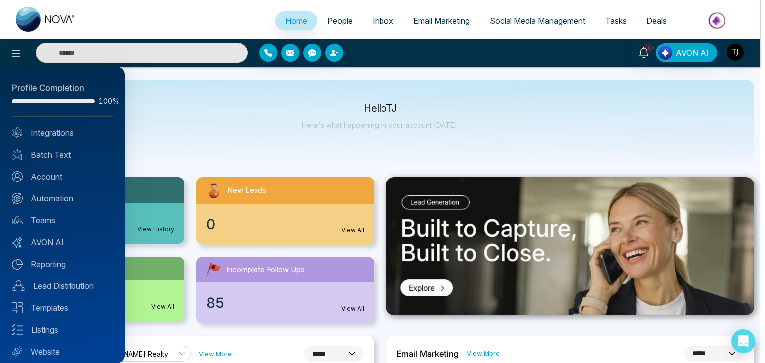
click at [247, 104] on div at bounding box center [382, 181] width 765 height 363
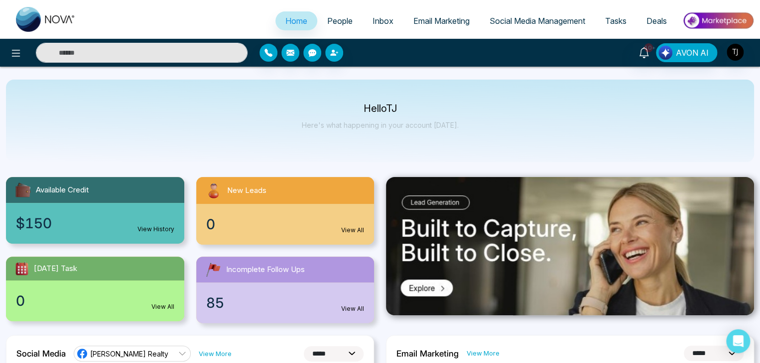
click at [18, 43] on div at bounding box center [126, 53] width 253 height 20
click at [16, 52] on icon at bounding box center [16, 53] width 12 height 12
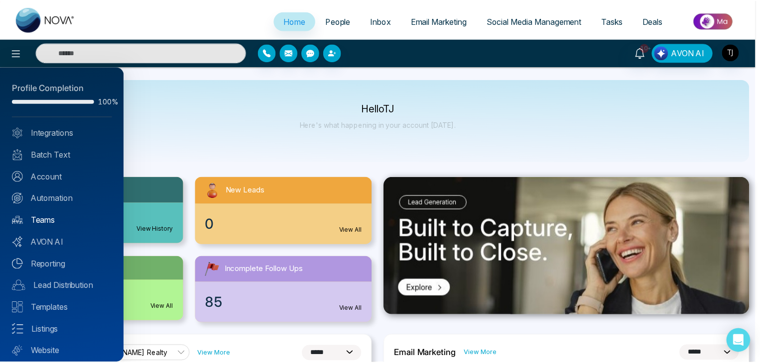
scroll to position [28, 0]
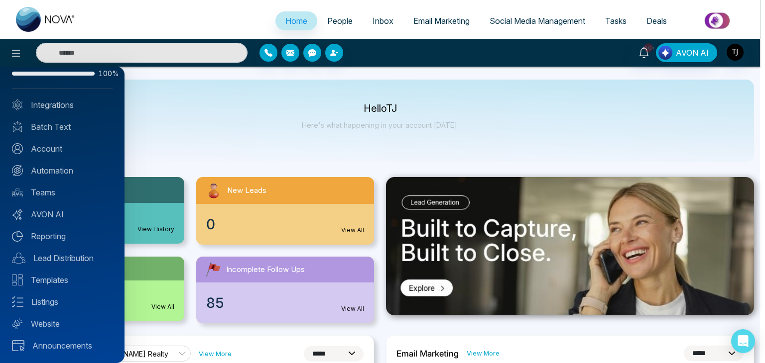
click at [247, 125] on div at bounding box center [382, 181] width 765 height 363
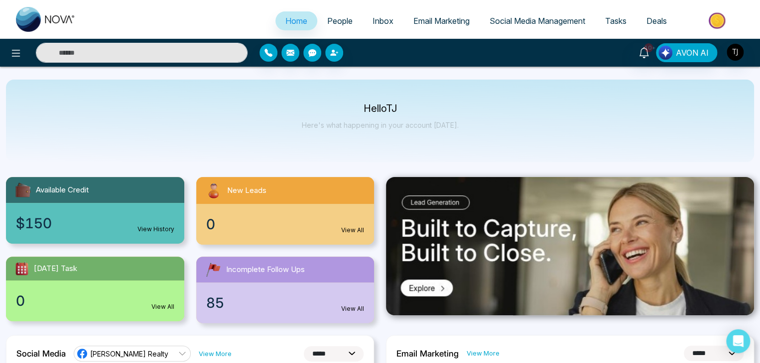
click at [526, 19] on span "Social Media Management" at bounding box center [537, 21] width 96 height 10
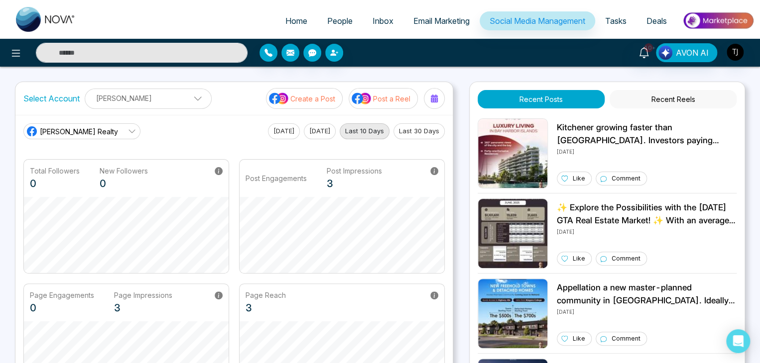
click at [179, 95] on p "[PERSON_NAME]" at bounding box center [148, 98] width 114 height 16
click at [179, 95] on p "[PERSON_NAME]" at bounding box center [142, 99] width 102 height 16
click at [609, 20] on span "Tasks" at bounding box center [615, 21] width 21 height 10
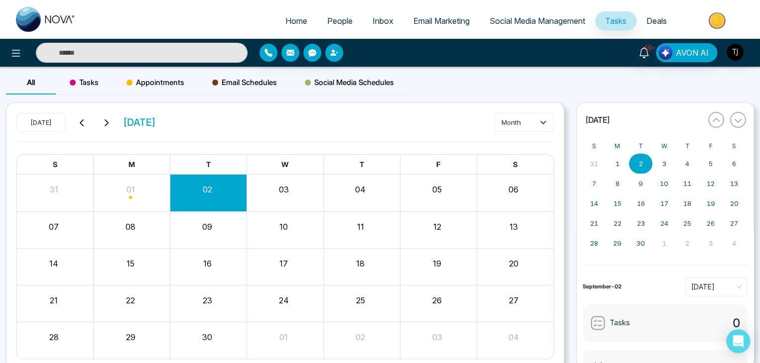
click at [289, 16] on span "Home" at bounding box center [296, 21] width 22 height 10
select select "*"
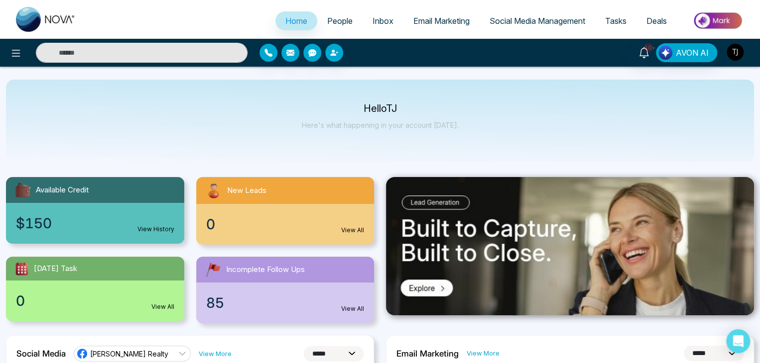
click at [735, 49] on img "button" at bounding box center [734, 52] width 17 height 17
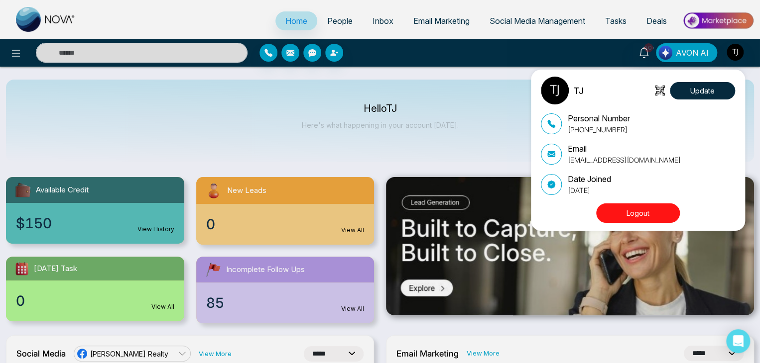
click at [660, 209] on button "Logout" at bounding box center [638, 213] width 84 height 19
